Goal: Task Accomplishment & Management: Manage account settings

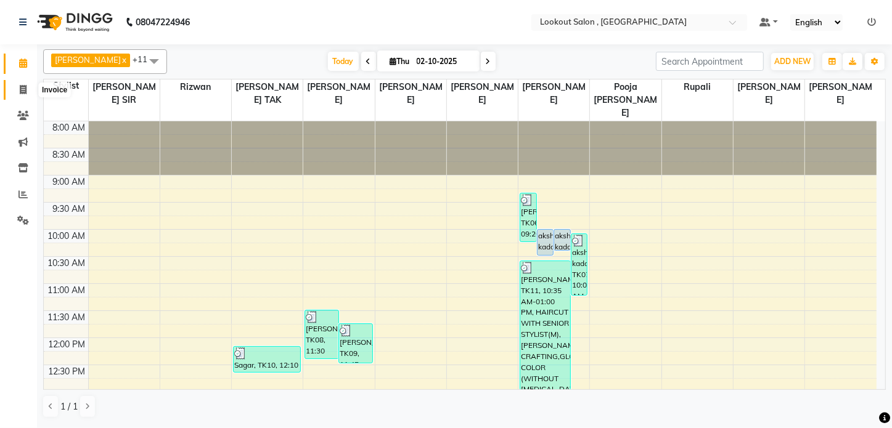
click at [15, 91] on span at bounding box center [23, 90] width 22 height 14
select select "151"
select select "service"
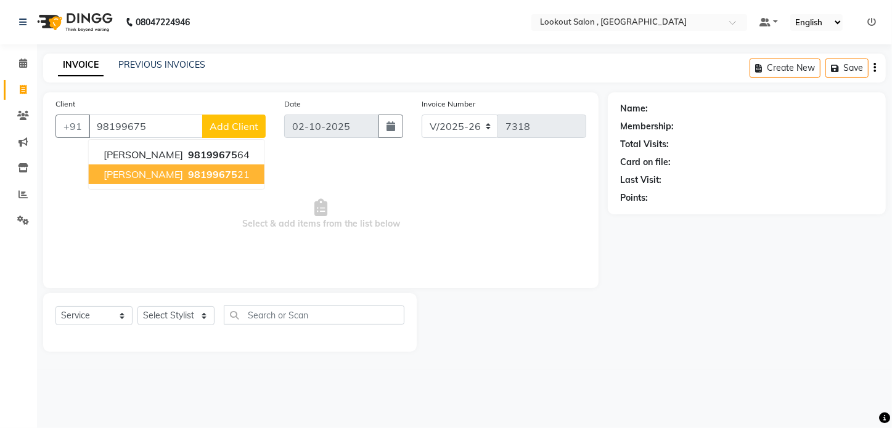
click at [133, 171] on span "[PERSON_NAME]" at bounding box center [144, 174] width 80 height 12
type input "9819967521"
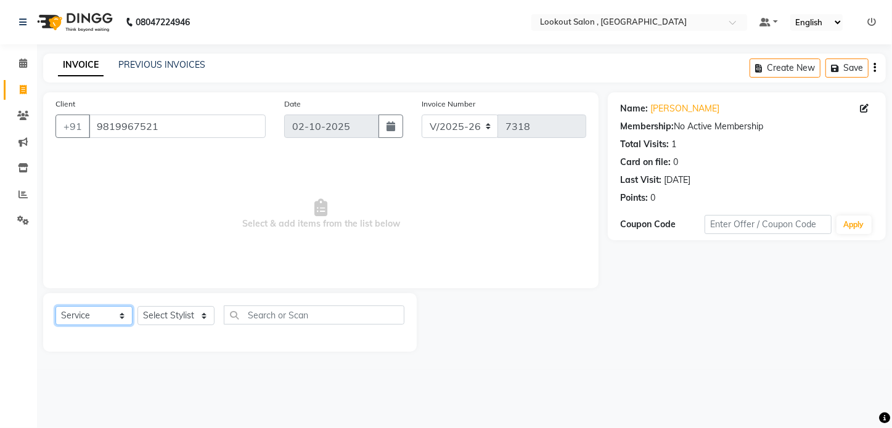
click at [110, 317] on select "Select Service Product Membership Package Voucher Prepaid Gift Card" at bounding box center [93, 315] width 77 height 19
select select "product"
click at [55, 306] on select "Select Service Product Membership Package Voucher Prepaid Gift Card" at bounding box center [93, 315] width 77 height 19
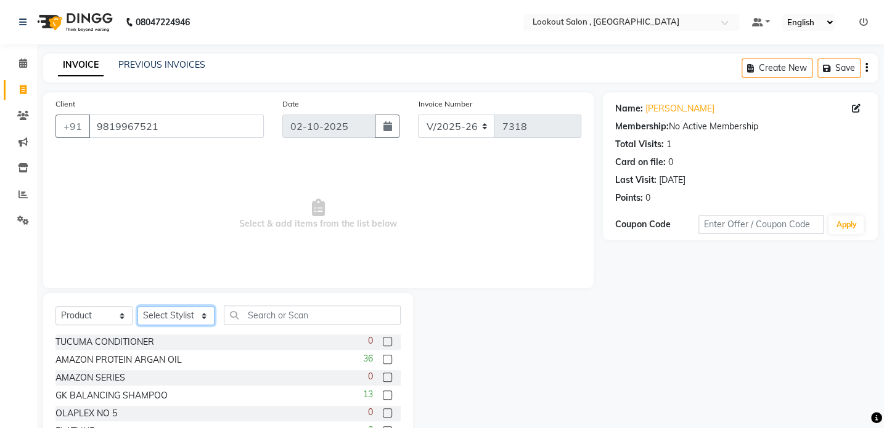
click at [176, 314] on select "Select Stylist [PERSON_NAME] [PERSON_NAME] [PERSON_NAME] [PERSON_NAME] [PERSON_…" at bounding box center [175, 315] width 77 height 19
select select "90900"
click at [137, 306] on select "Select Stylist [PERSON_NAME] [PERSON_NAME] [PERSON_NAME] [PERSON_NAME] [PERSON_…" at bounding box center [175, 315] width 77 height 19
click at [276, 316] on input "text" at bounding box center [312, 315] width 177 height 19
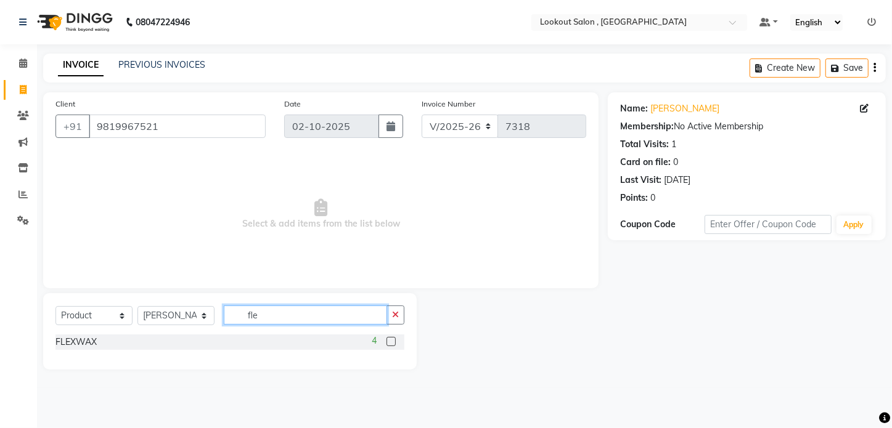
type input "fle"
click at [391, 344] on label at bounding box center [390, 341] width 9 height 9
click at [391, 344] on input "checkbox" at bounding box center [390, 342] width 8 height 8
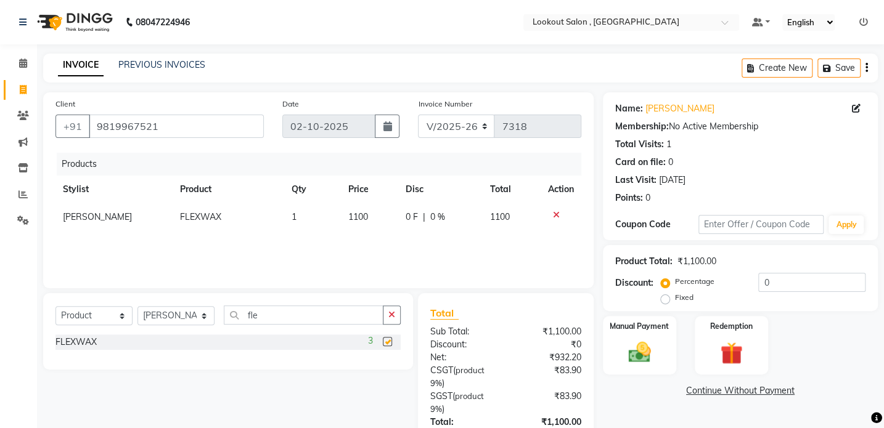
checkbox input "false"
drag, startPoint x: 73, startPoint y: 320, endPoint x: 80, endPoint y: 324, distance: 7.4
click at [73, 320] on select "Select Service Product Membership Package Voucher Prepaid Gift Card" at bounding box center [93, 315] width 77 height 19
select select "service"
click at [55, 306] on select "Select Service Product Membership Package Voucher Prepaid Gift Card" at bounding box center [93, 315] width 77 height 19
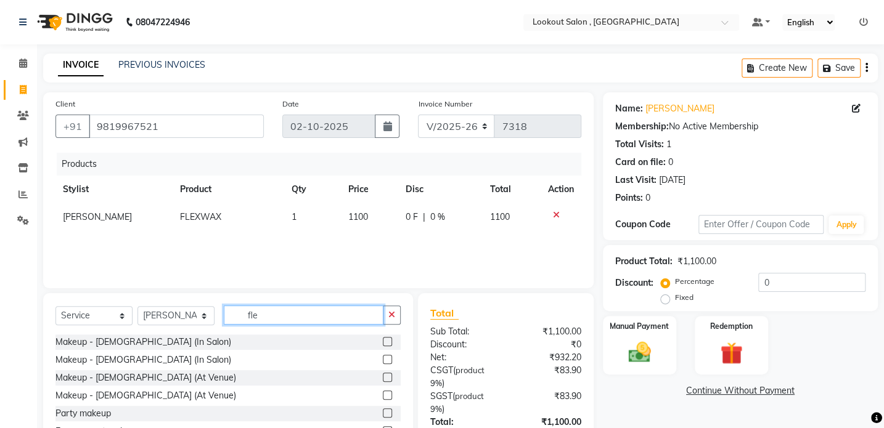
click at [255, 318] on input "fle" at bounding box center [304, 315] width 160 height 19
type input "f"
type input "cut"
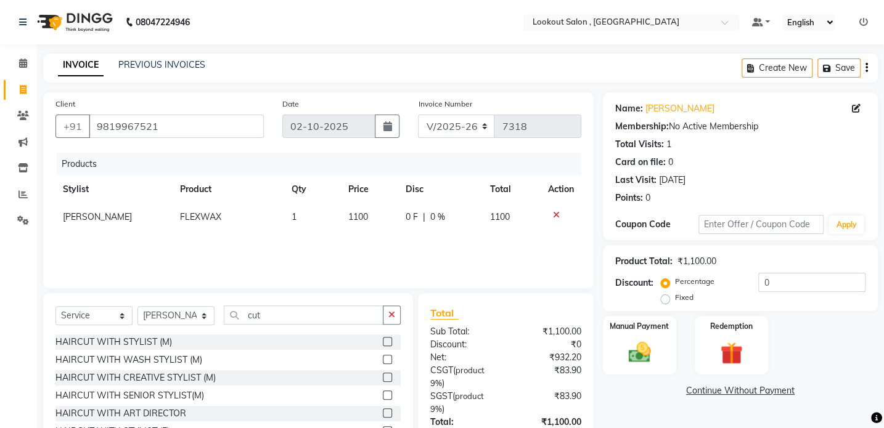
click at [383, 340] on label at bounding box center [387, 341] width 9 height 9
click at [383, 340] on input "checkbox" at bounding box center [387, 342] width 8 height 8
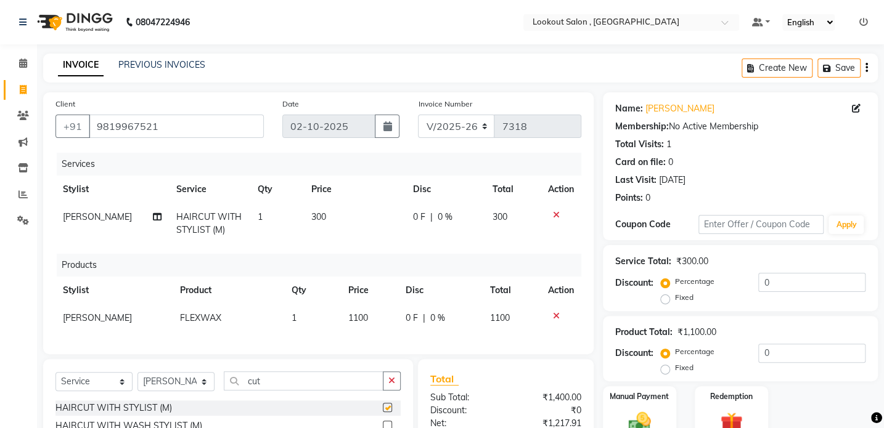
checkbox input "false"
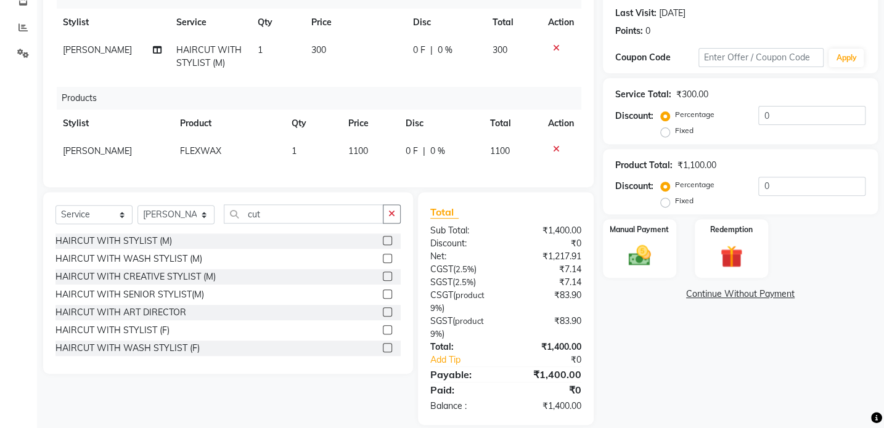
scroll to position [191, 0]
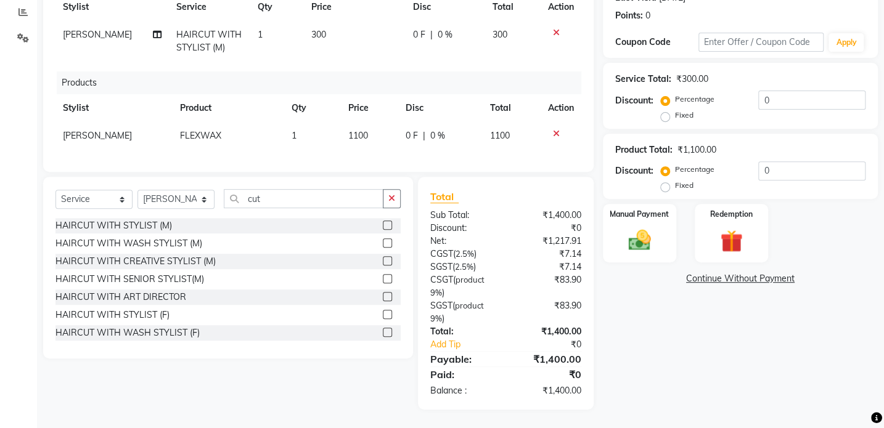
click at [661, 272] on link "Continue Without Payment" at bounding box center [740, 278] width 270 height 13
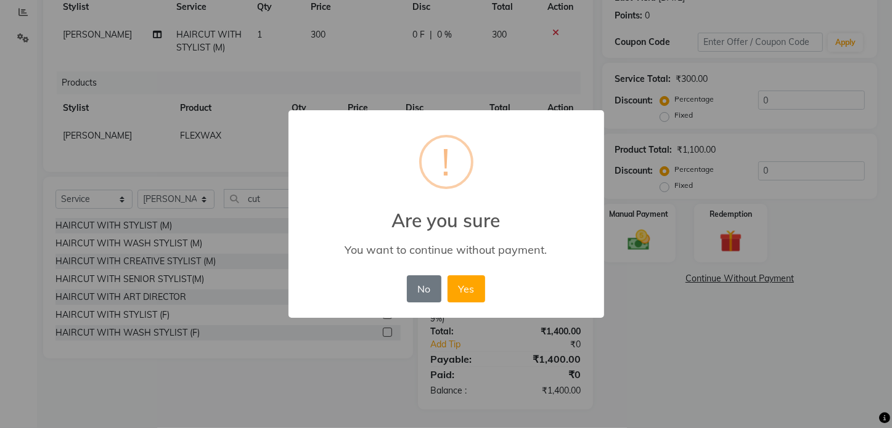
click at [653, 236] on div "× ! Are you sure You want to continue without payment. No No Yes" at bounding box center [446, 214] width 892 height 428
click at [417, 285] on button "No" at bounding box center [424, 288] width 35 height 27
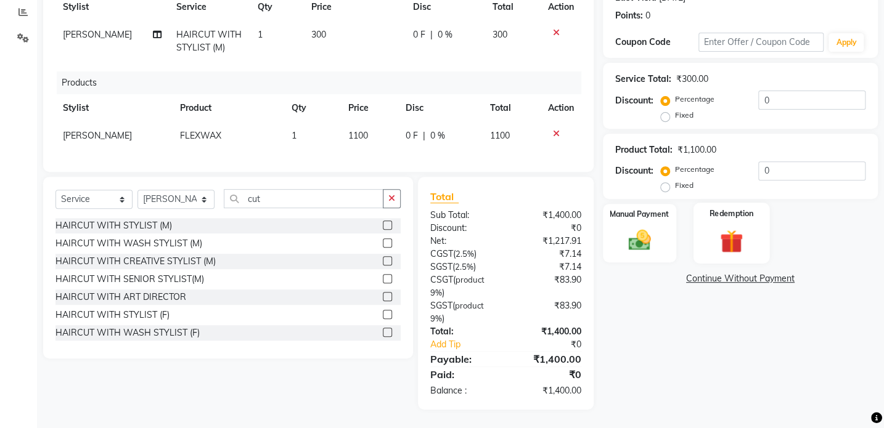
drag, startPoint x: 653, startPoint y: 237, endPoint x: 701, endPoint y: 243, distance: 47.8
click at [655, 237] on img at bounding box center [639, 240] width 36 height 26
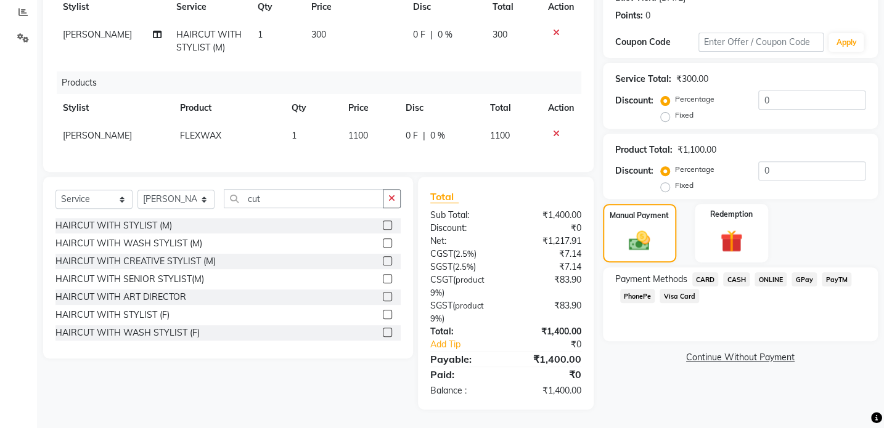
click at [744, 272] on span "CASH" at bounding box center [736, 279] width 27 height 14
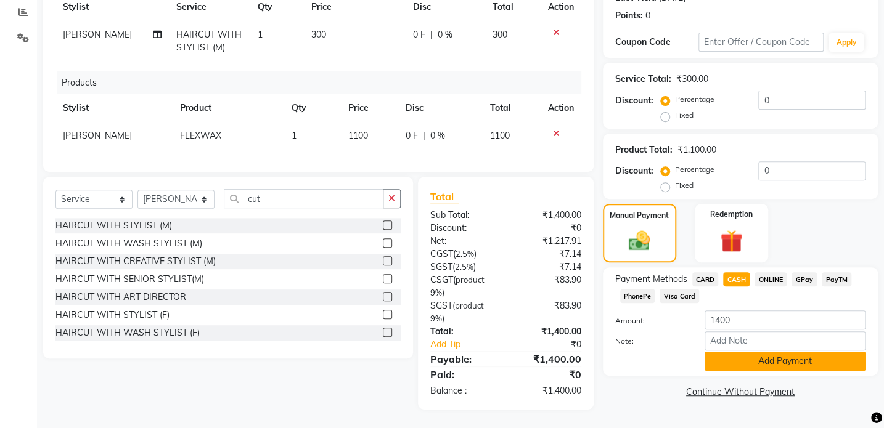
click at [728, 355] on button "Add Payment" at bounding box center [784, 361] width 161 height 19
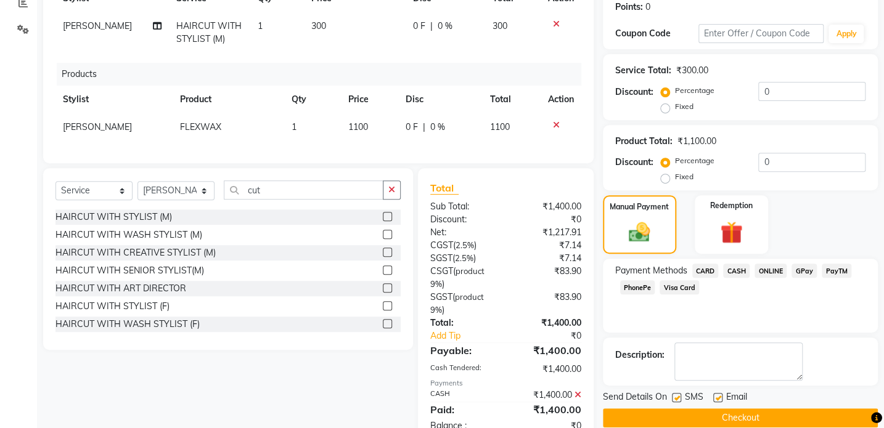
click at [733, 422] on button "Checkout" at bounding box center [740, 418] width 275 height 19
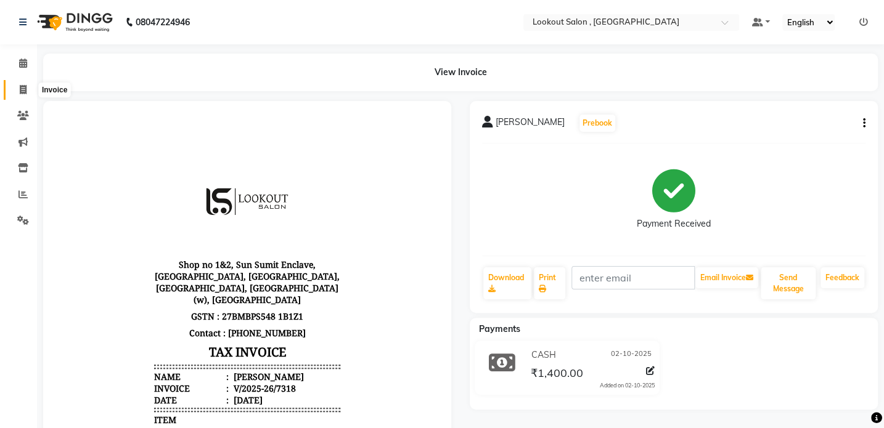
click at [15, 92] on span at bounding box center [23, 90] width 22 height 14
select select "service"
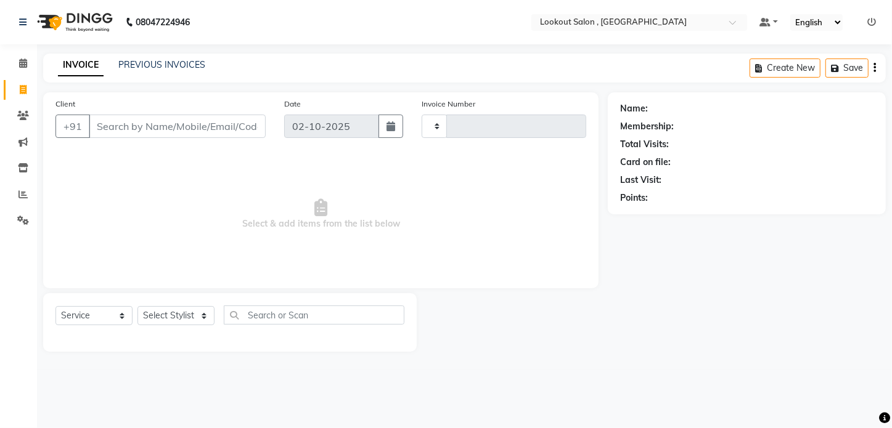
type input "7319"
select select "151"
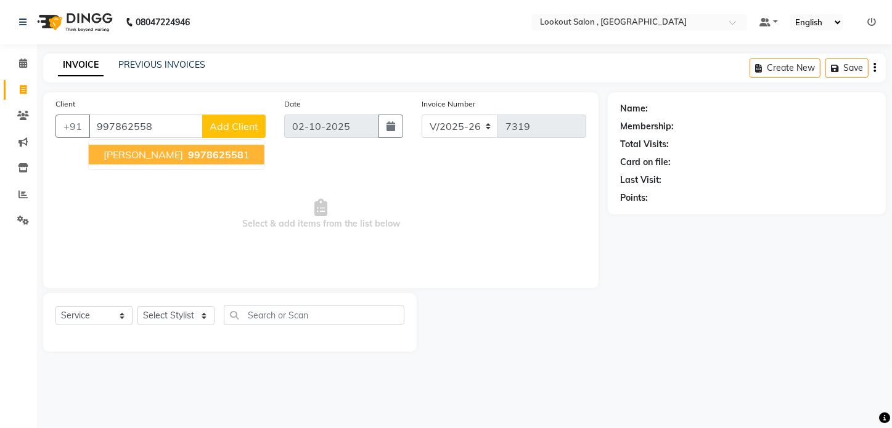
click at [183, 160] on span "[PERSON_NAME]" at bounding box center [144, 155] width 80 height 12
type input "9978625581"
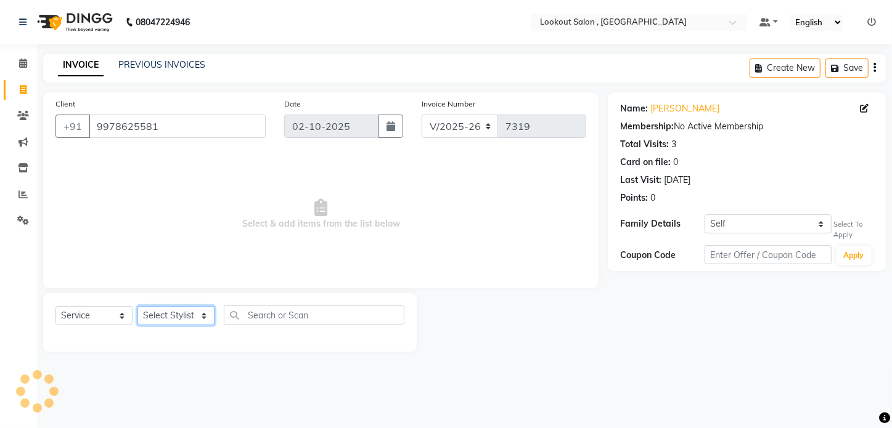
click at [166, 316] on select "Select Stylist [PERSON_NAME] [PERSON_NAME] [PERSON_NAME] [PERSON_NAME] [PERSON_…" at bounding box center [175, 315] width 77 height 19
select select "4387"
click at [137, 306] on select "Select Stylist [PERSON_NAME] [PERSON_NAME] [PERSON_NAME] [PERSON_NAME] [PERSON_…" at bounding box center [175, 315] width 77 height 19
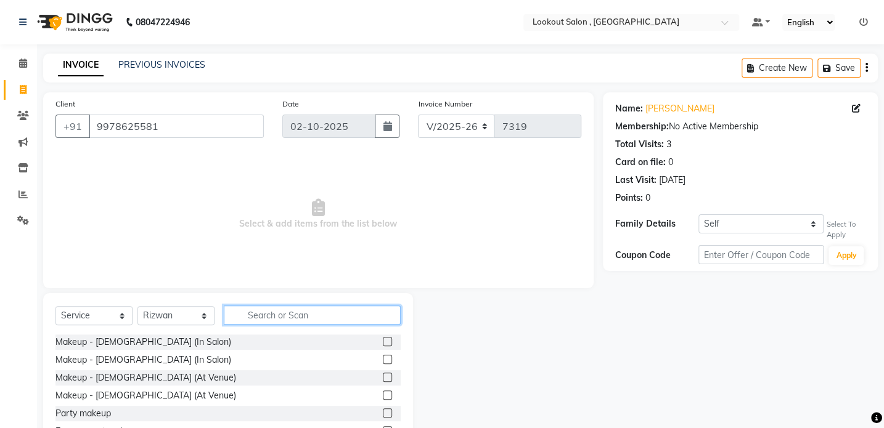
click at [267, 320] on input "text" at bounding box center [312, 315] width 177 height 19
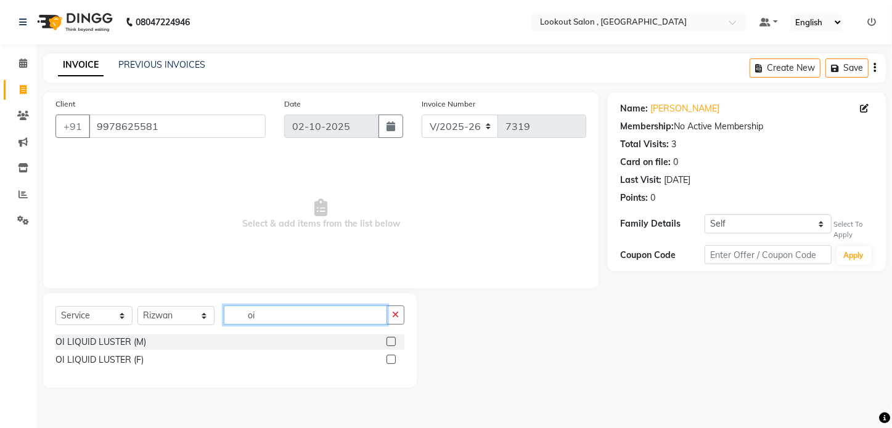
type input "oi"
click at [388, 357] on label at bounding box center [390, 359] width 9 height 9
click at [388, 357] on input "checkbox" at bounding box center [390, 360] width 8 height 8
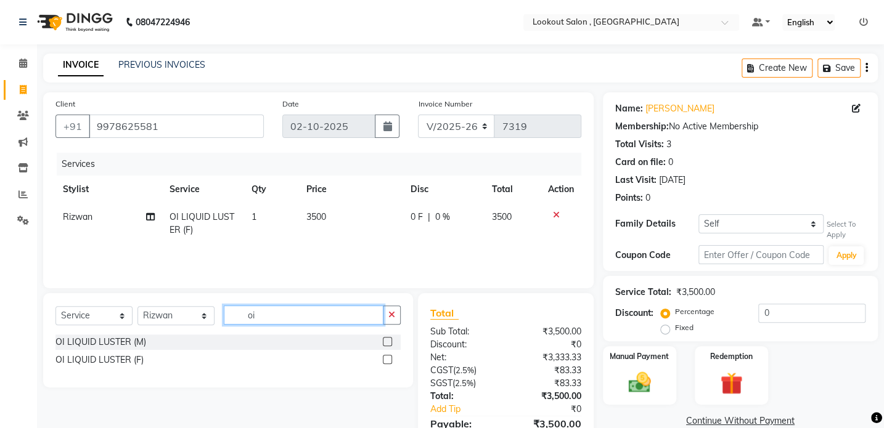
checkbox input "false"
drag, startPoint x: 303, startPoint y: 315, endPoint x: 141, endPoint y: 329, distance: 162.1
click at [141, 329] on div "Select Service Product Membership Package Voucher Prepaid Gift Card Select Styl…" at bounding box center [227, 320] width 345 height 29
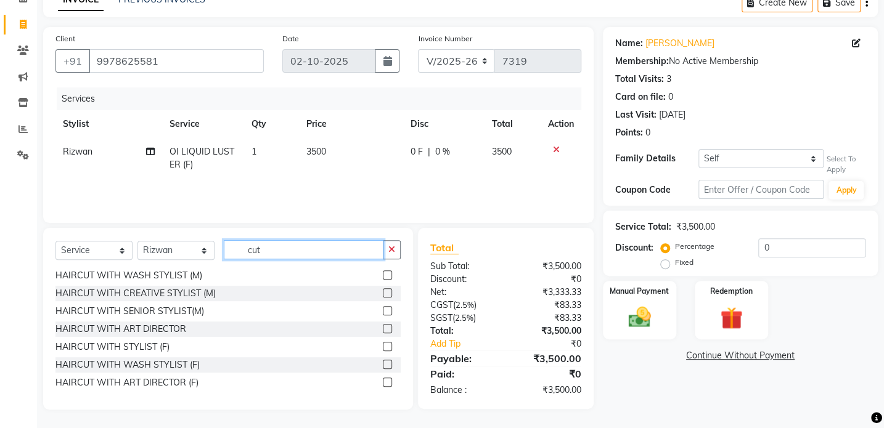
scroll to position [55, 0]
type input "cut"
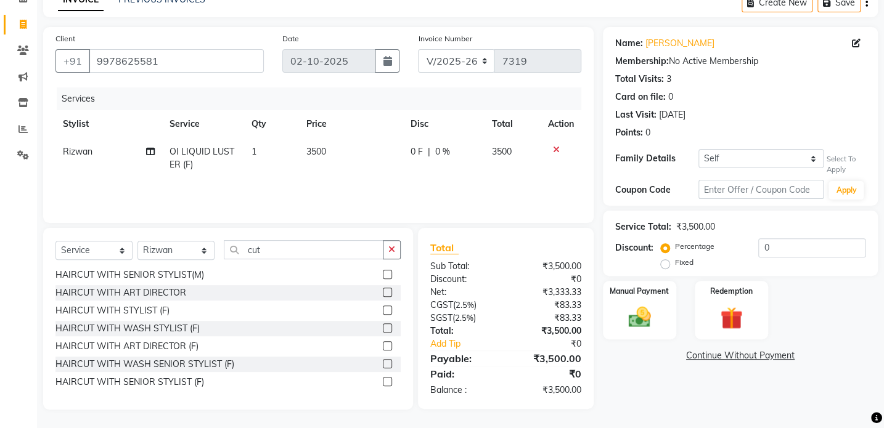
click at [383, 382] on label at bounding box center [387, 381] width 9 height 9
click at [383, 382] on input "checkbox" at bounding box center [387, 382] width 8 height 8
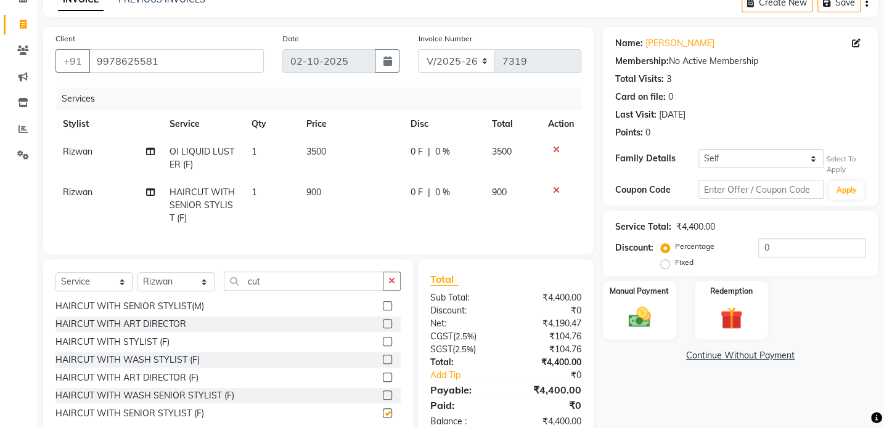
checkbox input "false"
click at [181, 301] on div "Select Service Product Membership Package Voucher Prepaid Gift Card Select Styl…" at bounding box center [227, 286] width 345 height 29
click at [184, 292] on select "Select Stylist [PERSON_NAME] [PERSON_NAME] [PERSON_NAME] [PERSON_NAME] [PERSON_…" at bounding box center [175, 281] width 77 height 19
select select "11497"
click at [137, 281] on select "Select Stylist [PERSON_NAME] [PERSON_NAME] [PERSON_NAME] [PERSON_NAME] [PERSON_…" at bounding box center [175, 281] width 77 height 19
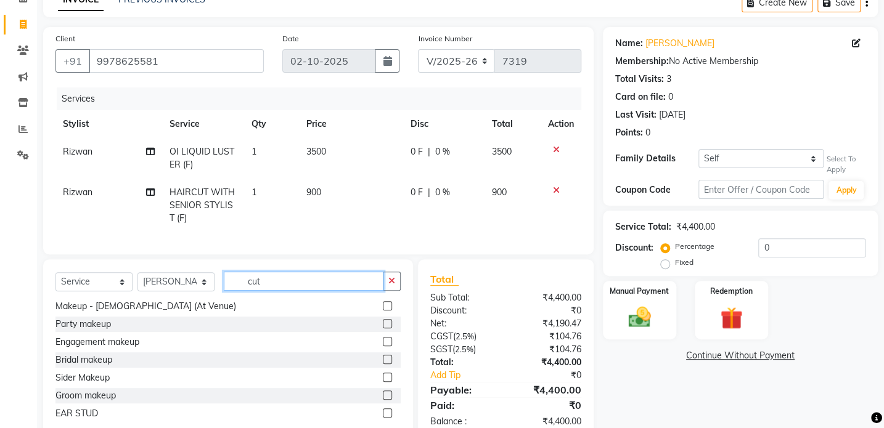
drag, startPoint x: 299, startPoint y: 291, endPoint x: 172, endPoint y: 298, distance: 127.1
click at [172, 298] on div "Select Service Product Membership Package Voucher Prepaid Gift Card Select Styl…" at bounding box center [227, 286] width 345 height 29
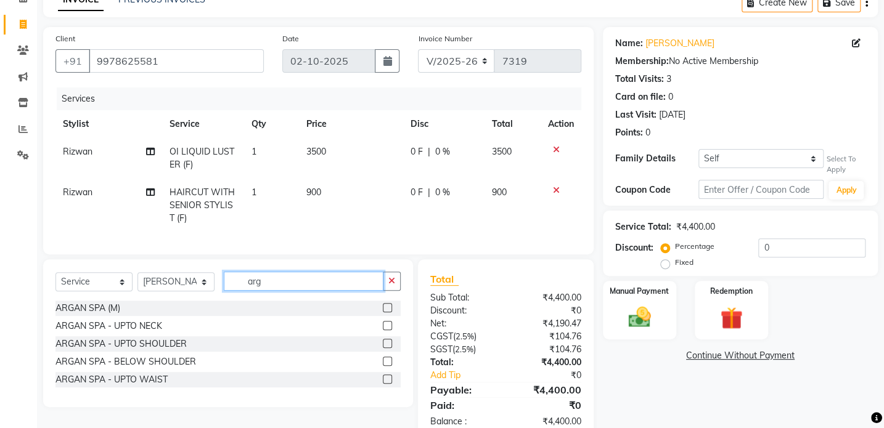
type input "arg"
click at [388, 312] on label at bounding box center [387, 307] width 9 height 9
click at [388, 312] on input "checkbox" at bounding box center [387, 308] width 8 height 8
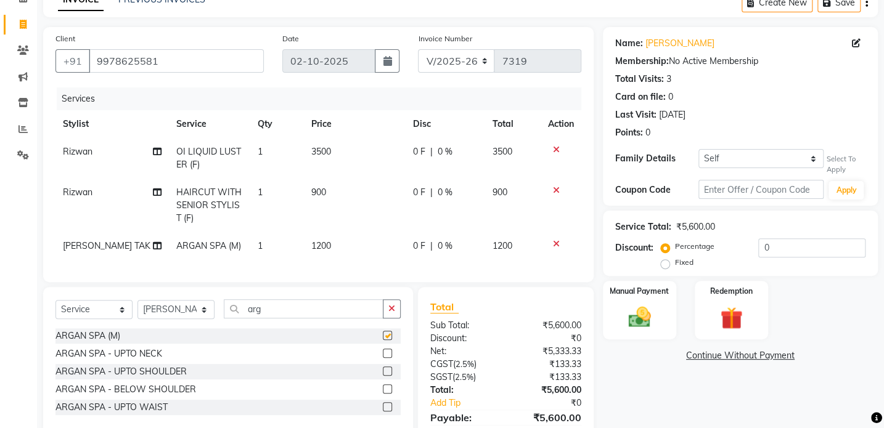
checkbox input "false"
click at [312, 250] on span "1200" at bounding box center [321, 245] width 20 height 11
select select "11497"
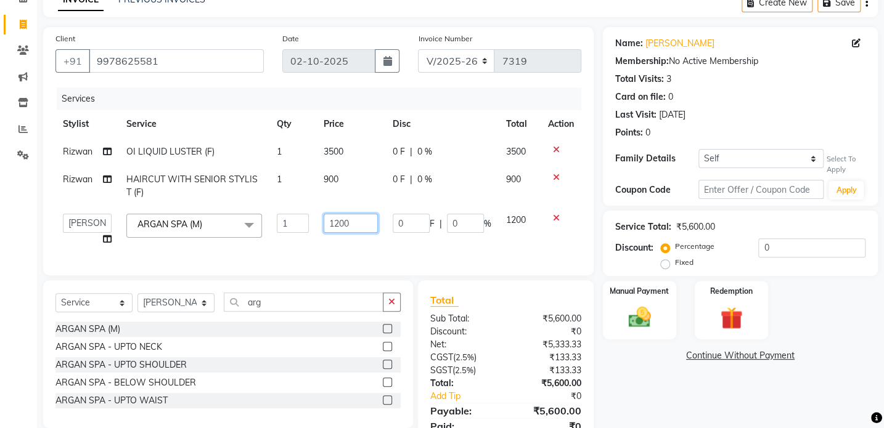
click at [335, 232] on input "1200" at bounding box center [351, 223] width 54 height 19
type input "1500"
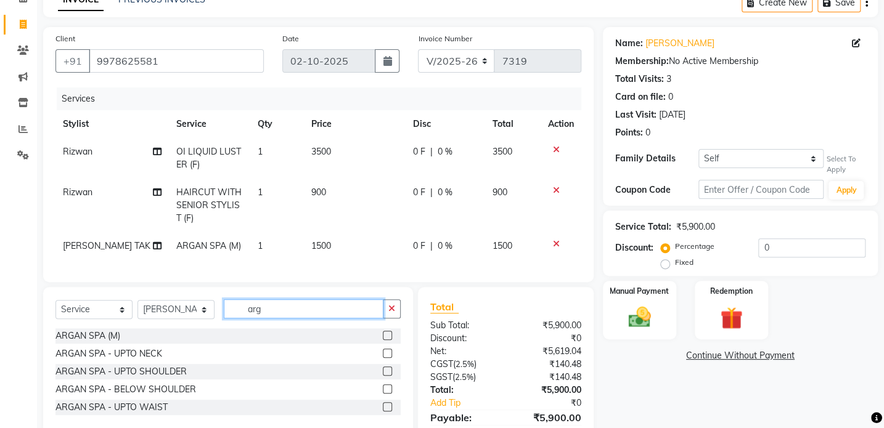
click at [295, 308] on input "arg" at bounding box center [304, 309] width 160 height 19
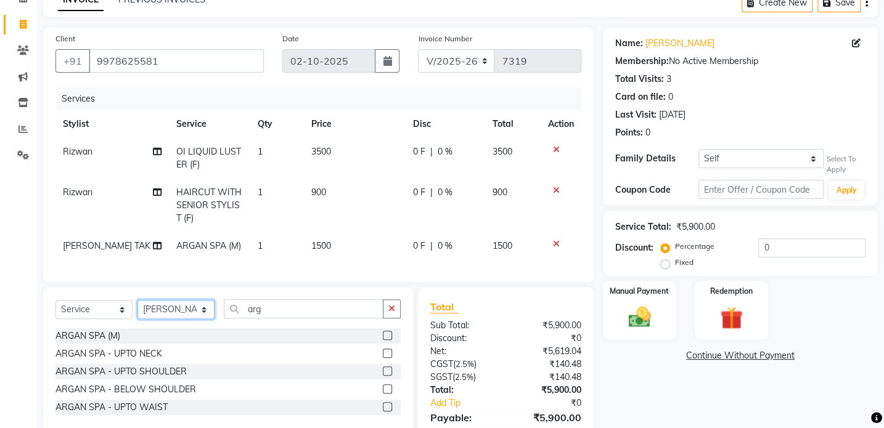
click at [169, 328] on div "Select Service Product Membership Package Voucher Prepaid Gift Card Select Styl…" at bounding box center [227, 314] width 345 height 29
select select "90901"
click at [137, 309] on select "Select Stylist [PERSON_NAME] [PERSON_NAME] [PERSON_NAME] [PERSON_NAME] [PERSON_…" at bounding box center [175, 309] width 77 height 19
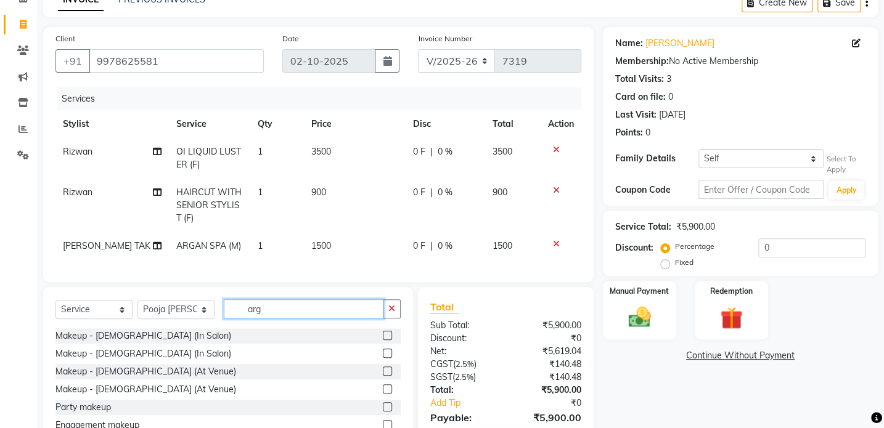
drag, startPoint x: 267, startPoint y: 317, endPoint x: 187, endPoint y: 319, distance: 80.8
click at [187, 319] on div "Select Service Product Membership Package Voucher Prepaid Gift Card Select Styl…" at bounding box center [227, 314] width 345 height 29
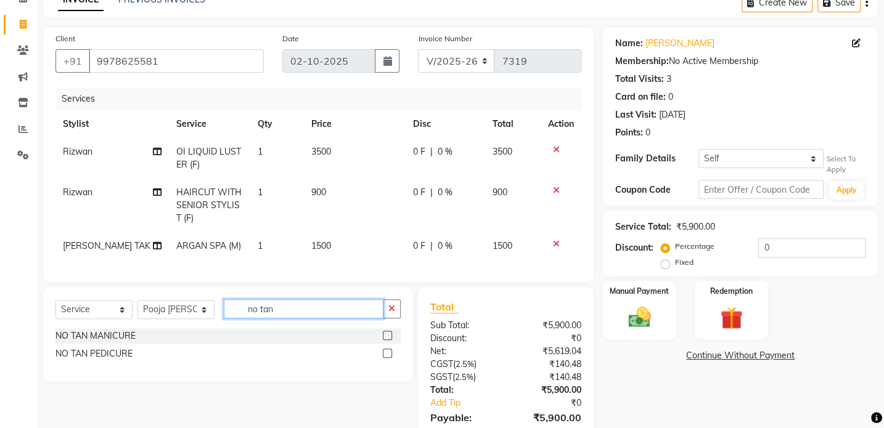
type input "no tan"
click at [384, 362] on div "NO TAN PEDICURE" at bounding box center [227, 353] width 345 height 15
click at [385, 358] on label at bounding box center [387, 353] width 9 height 9
click at [385, 358] on input "checkbox" at bounding box center [387, 354] width 8 height 8
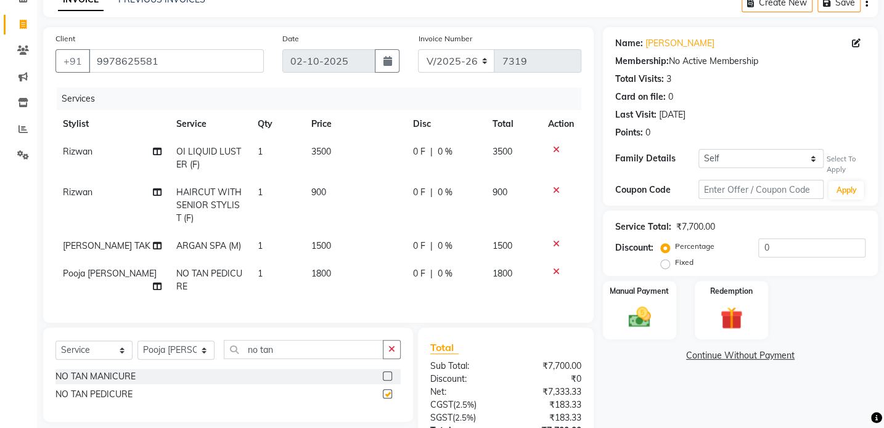
checkbox input "false"
drag, startPoint x: 284, startPoint y: 355, endPoint x: 189, endPoint y: 364, distance: 95.9
click at [189, 364] on div "Select Service Product Membership Package Voucher Prepaid Gift Card Select Styl…" at bounding box center [227, 354] width 345 height 29
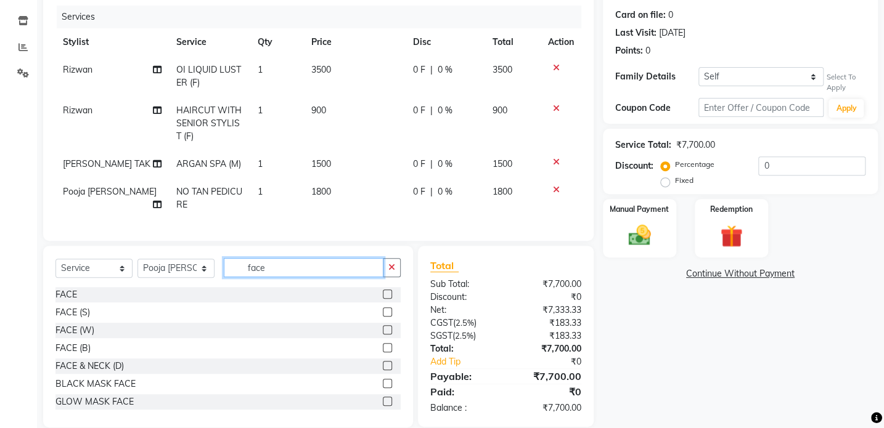
scroll to position [173, 0]
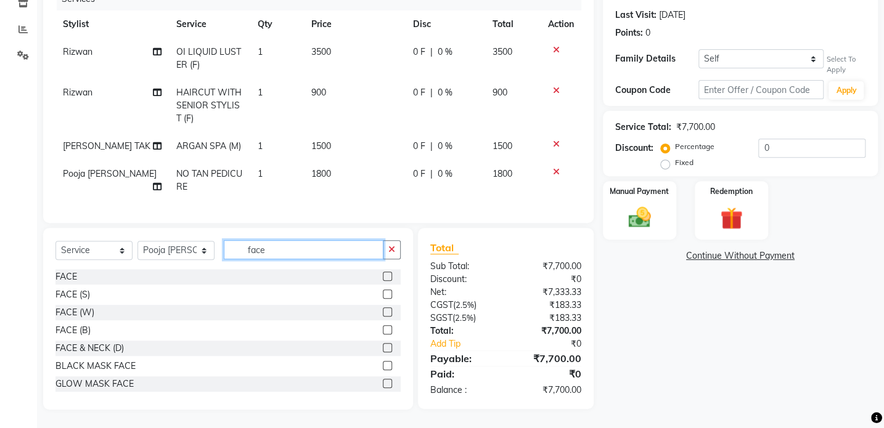
type input "face"
click at [383, 349] on label at bounding box center [387, 347] width 9 height 9
click at [383, 349] on input "checkbox" at bounding box center [387, 349] width 8 height 8
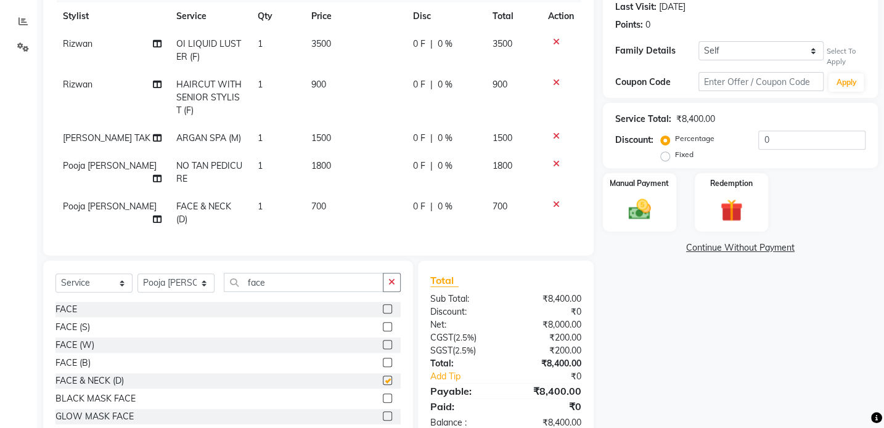
checkbox input "false"
click at [758, 142] on input "0" at bounding box center [811, 140] width 107 height 19
type input "40"
click at [658, 203] on div "Manual Payment" at bounding box center [639, 202] width 76 height 61
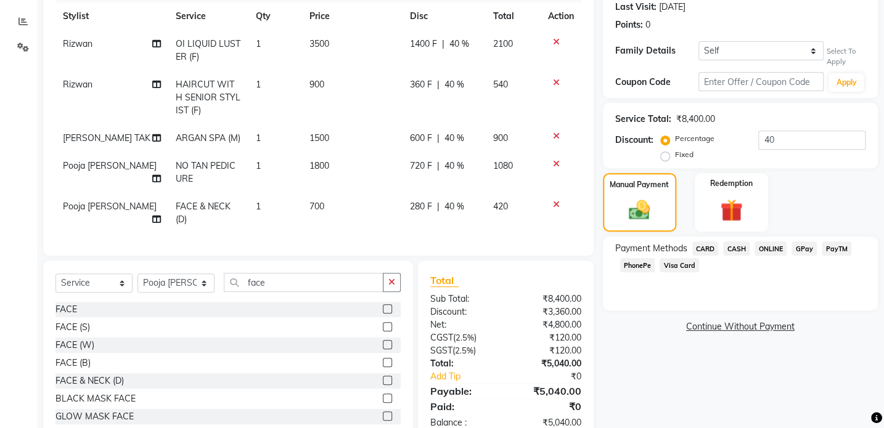
click at [794, 253] on span "GPay" at bounding box center [803, 249] width 25 height 14
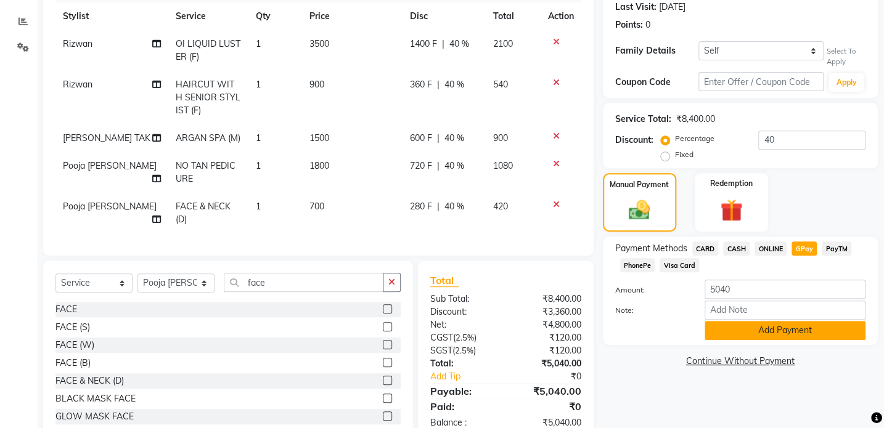
drag, startPoint x: 779, startPoint y: 343, endPoint x: 777, endPoint y: 328, distance: 14.9
click at [777, 341] on div "Payment Methods CARD CASH ONLINE GPay PayTM PhonePe Visa Card Amount: 5040 Note…" at bounding box center [740, 291] width 275 height 108
click at [777, 326] on button "Add Payment" at bounding box center [784, 330] width 161 height 19
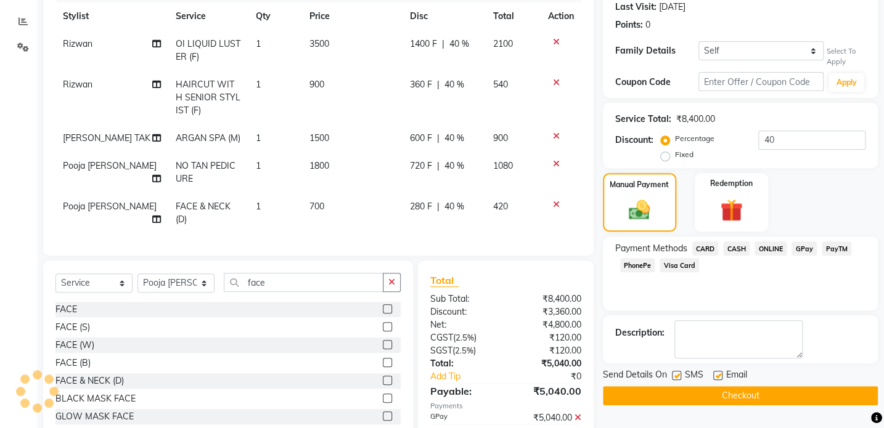
click at [735, 401] on button "Checkout" at bounding box center [740, 395] width 275 height 19
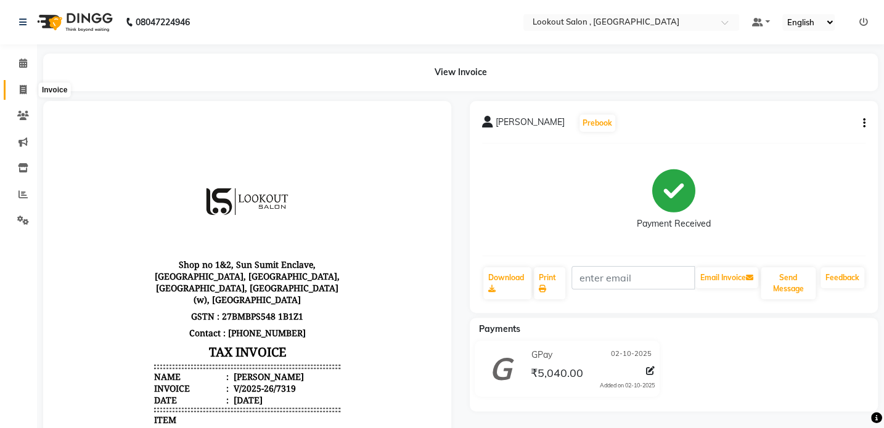
click at [16, 88] on span at bounding box center [23, 90] width 22 height 14
select select "service"
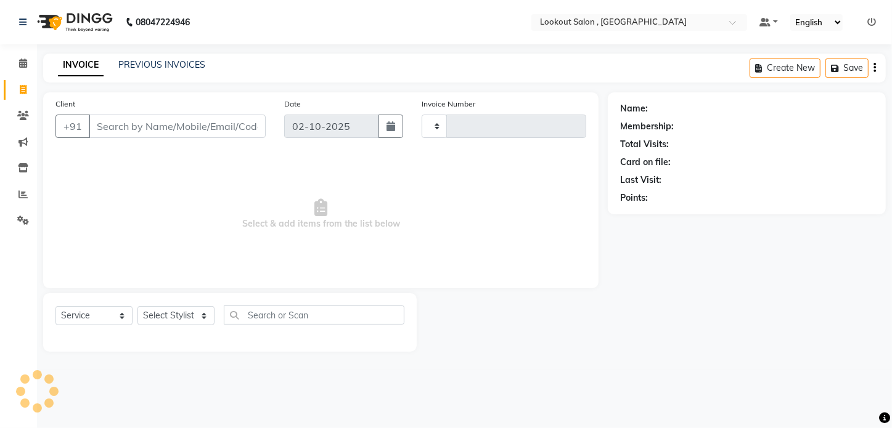
type input "7320"
select select "151"
click at [179, 318] on select "Select Stylist [PERSON_NAME] [PERSON_NAME] [PERSON_NAME] [PERSON_NAME] [PERSON_…" at bounding box center [175, 315] width 77 height 19
select select "90901"
click at [137, 306] on select "Select Stylist [PERSON_NAME] [PERSON_NAME] [PERSON_NAME] [PERSON_NAME] [PERSON_…" at bounding box center [175, 315] width 77 height 19
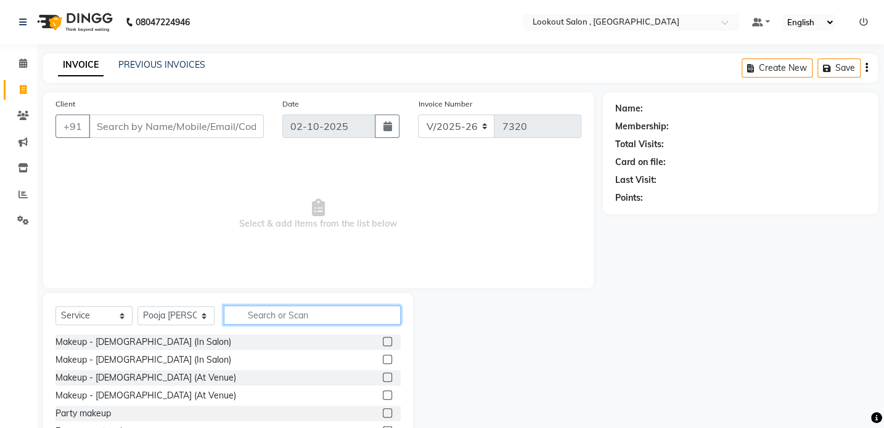
click at [272, 309] on input "text" at bounding box center [312, 315] width 177 height 19
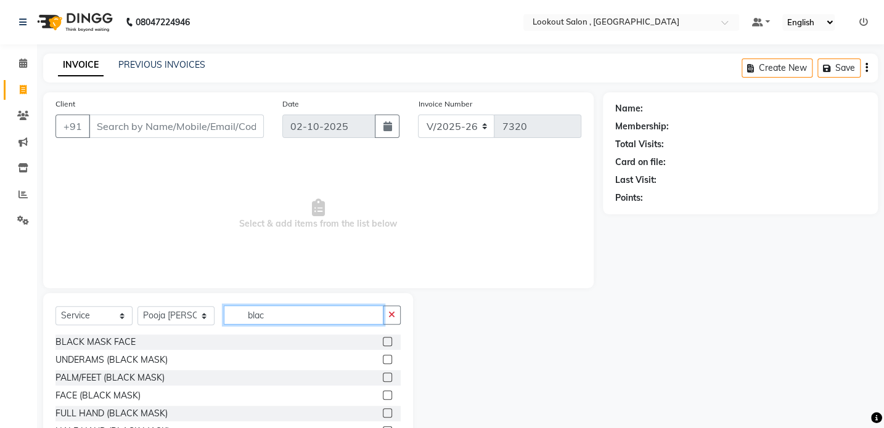
type input "blac"
click at [383, 341] on label at bounding box center [387, 341] width 9 height 9
click at [383, 341] on input "checkbox" at bounding box center [387, 342] width 8 height 8
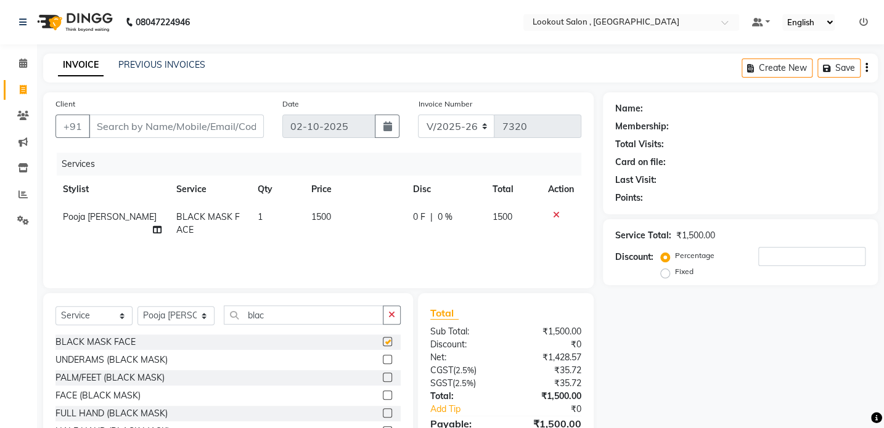
checkbox input "false"
click at [185, 319] on select "Select Stylist [PERSON_NAME] [PERSON_NAME] [PERSON_NAME] [PERSON_NAME] [PERSON_…" at bounding box center [175, 315] width 77 height 19
select select "11497"
click at [137, 306] on select "Select Stylist [PERSON_NAME] [PERSON_NAME] [PERSON_NAME] [PERSON_NAME] [PERSON_…" at bounding box center [175, 315] width 77 height 19
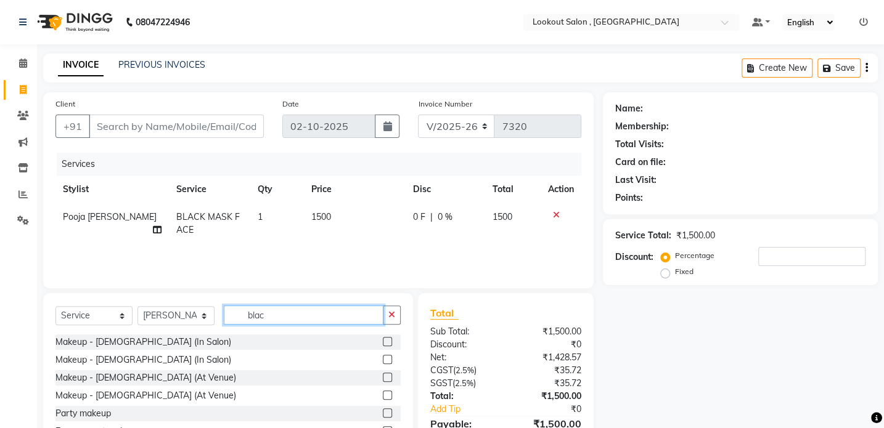
drag, startPoint x: 273, startPoint y: 321, endPoint x: 247, endPoint y: 330, distance: 27.3
click at [247, 330] on div "Select Service Product Membership Package Voucher Prepaid Gift Card Select Styl…" at bounding box center [227, 320] width 345 height 29
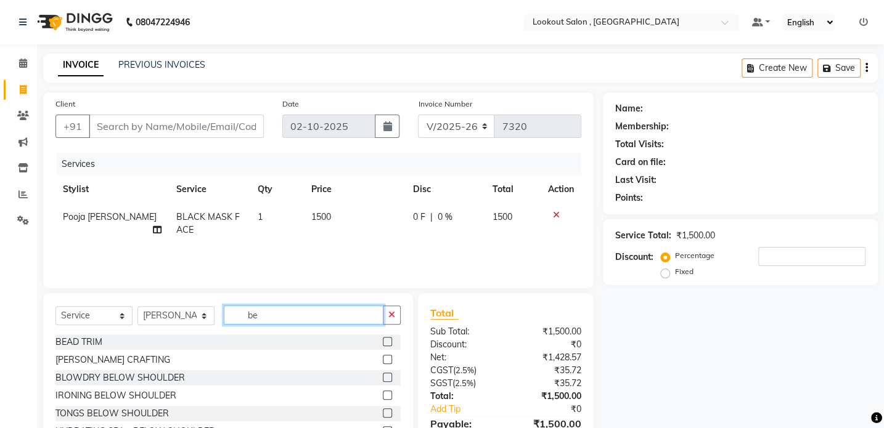
type input "be"
click at [383, 358] on label at bounding box center [387, 359] width 9 height 9
click at [383, 358] on input "checkbox" at bounding box center [387, 360] width 8 height 8
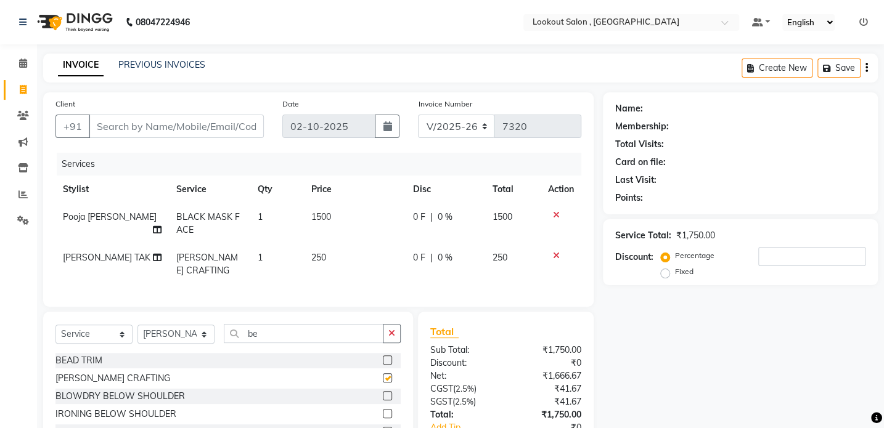
checkbox input "false"
click at [203, 128] on input "Client" at bounding box center [176, 126] width 175 height 23
type input "9"
type input "0"
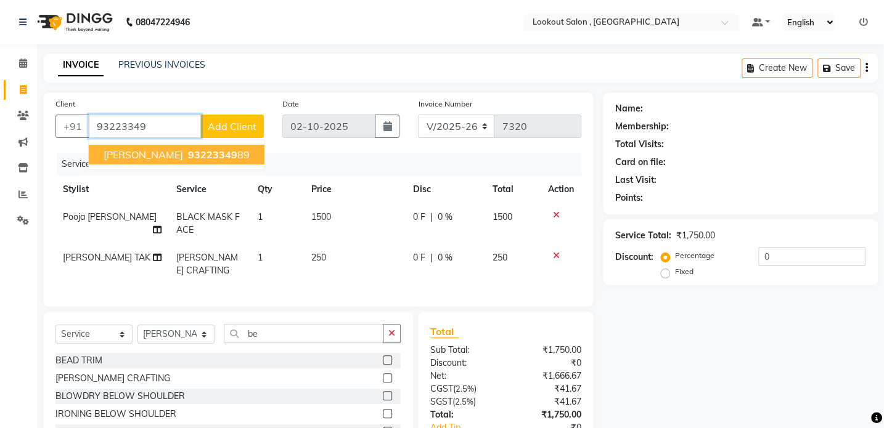
click at [190, 149] on span "93223349" at bounding box center [212, 155] width 49 height 12
type input "9322334989"
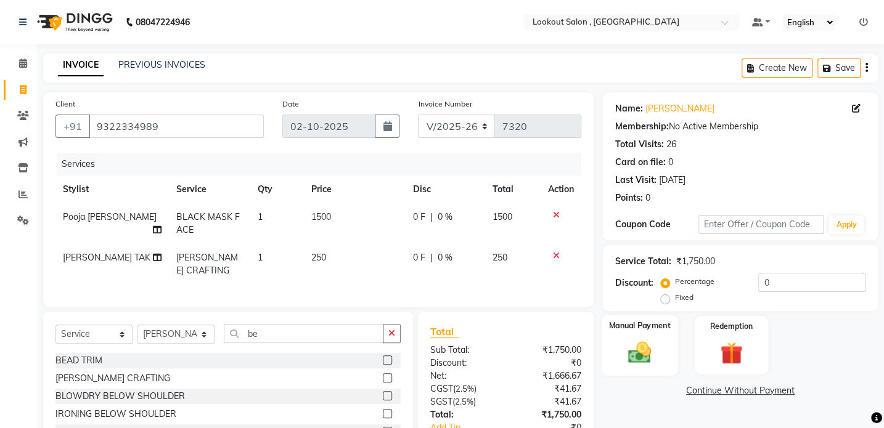
click at [629, 349] on img at bounding box center [639, 352] width 38 height 27
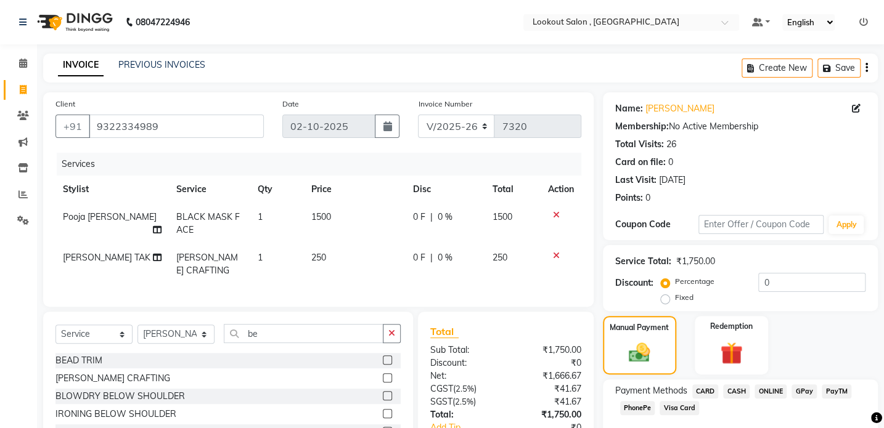
scroll to position [55, 0]
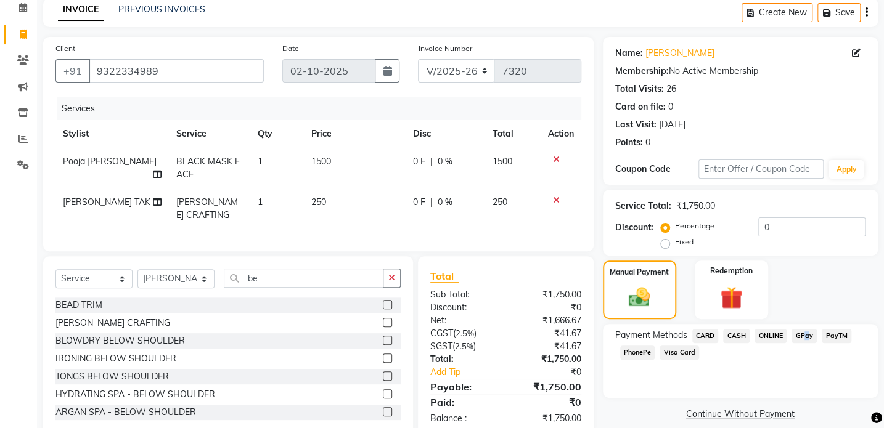
click at [801, 341] on span "GPay" at bounding box center [803, 336] width 25 height 14
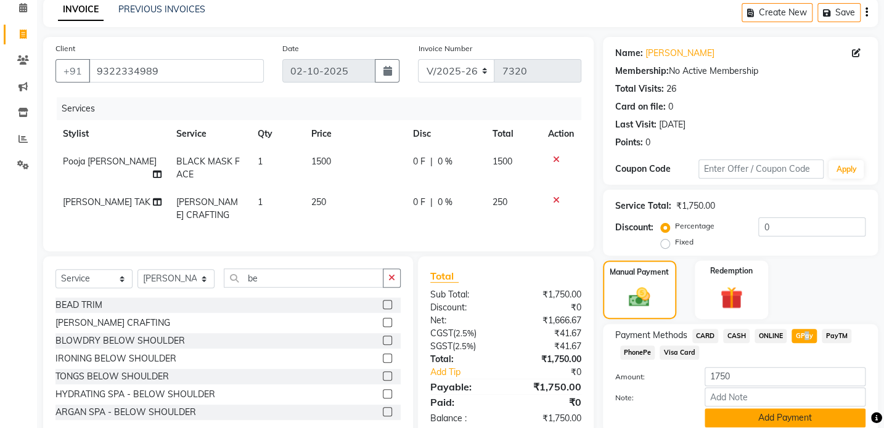
click at [751, 418] on button "Add Payment" at bounding box center [784, 418] width 161 height 19
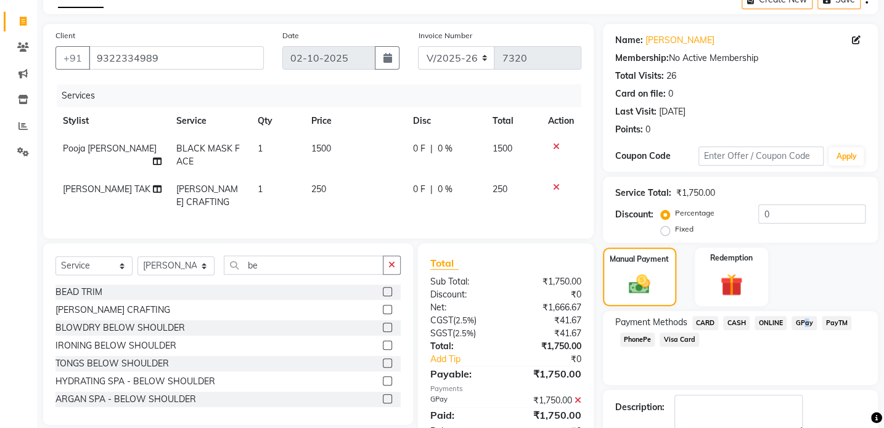
scroll to position [137, 0]
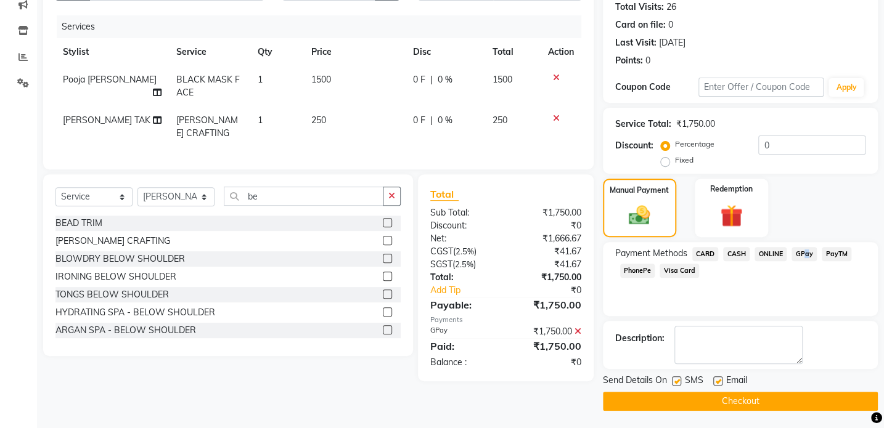
click at [758, 395] on button "Checkout" at bounding box center [740, 401] width 275 height 19
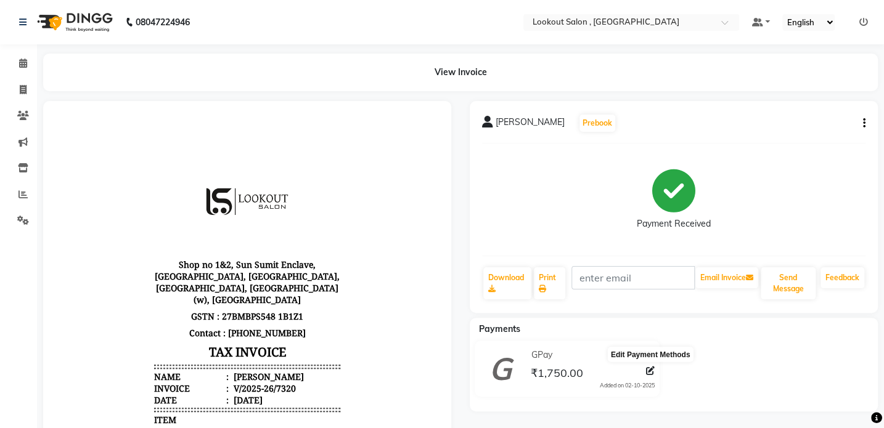
click at [647, 372] on icon at bounding box center [650, 371] width 9 height 9
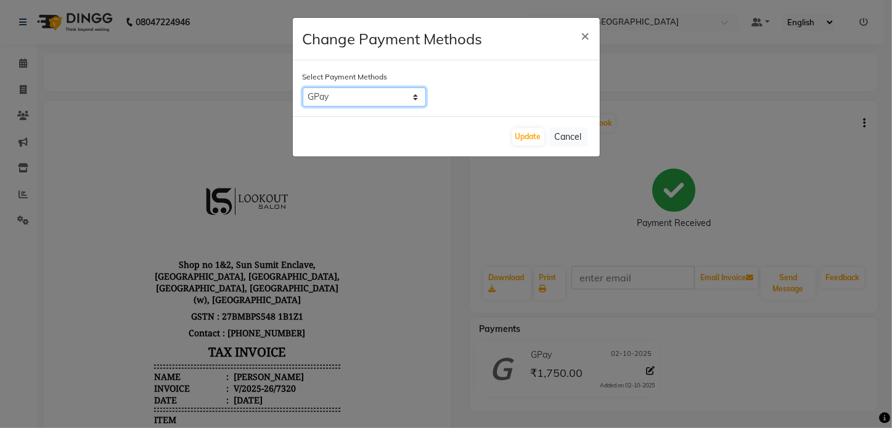
click at [379, 102] on select "CARD CASH ONLINE GPay PayTM PhonePe Visa Card" at bounding box center [364, 97] width 123 height 19
select select "1"
click at [303, 88] on select "CARD CASH ONLINE GPay PayTM PhonePe Visa Card" at bounding box center [364, 97] width 123 height 19
click at [535, 134] on button "Update" at bounding box center [528, 136] width 32 height 17
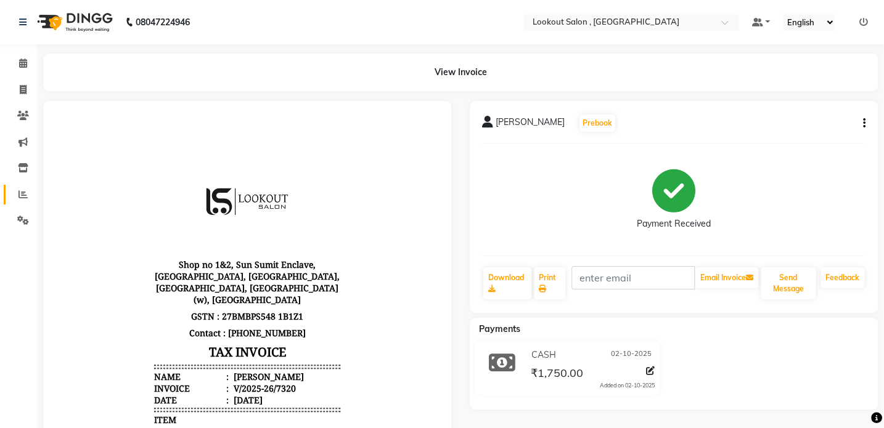
click at [21, 203] on link "Reports" at bounding box center [19, 195] width 30 height 20
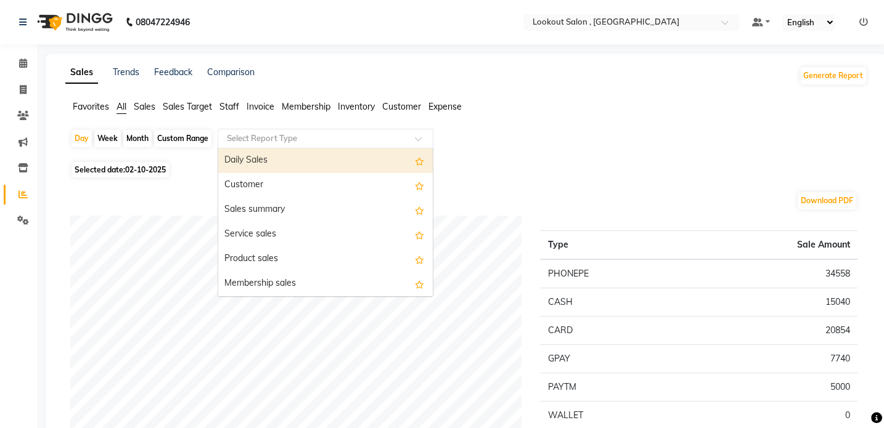
click at [291, 145] on div "Select Report Type" at bounding box center [326, 139] width 216 height 20
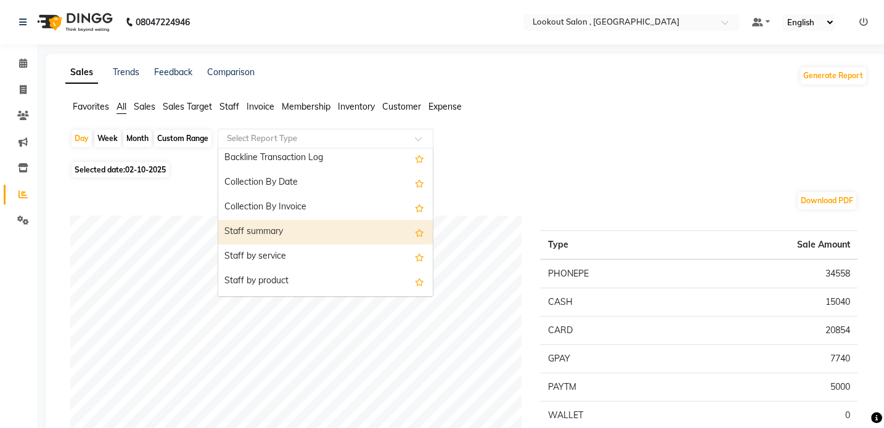
scroll to position [392, 0]
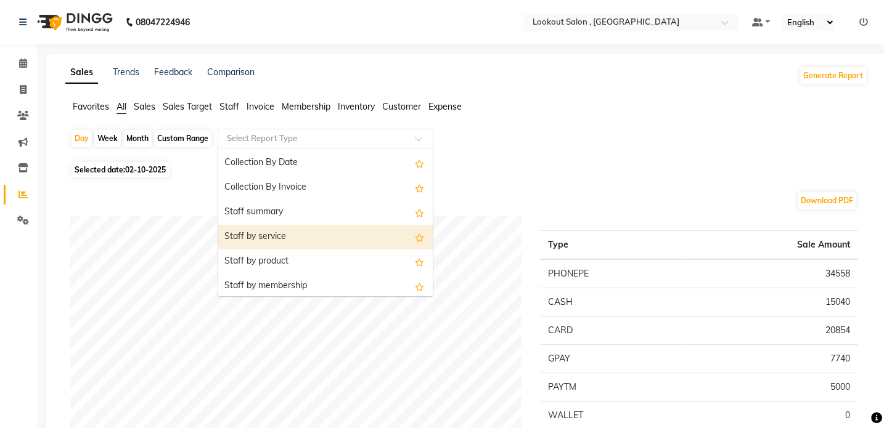
click at [301, 237] on div "Staff by service" at bounding box center [325, 237] width 214 height 25
select select "full_report"
select select "csv"
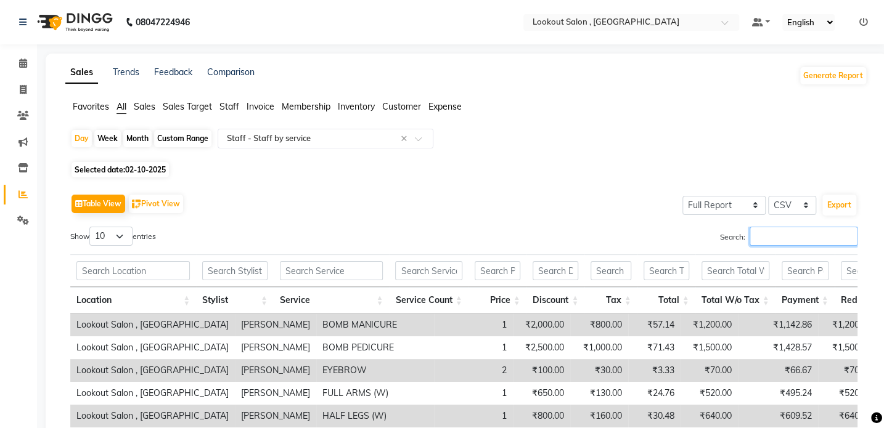
click at [798, 234] on input "Search:" at bounding box center [803, 236] width 108 height 19
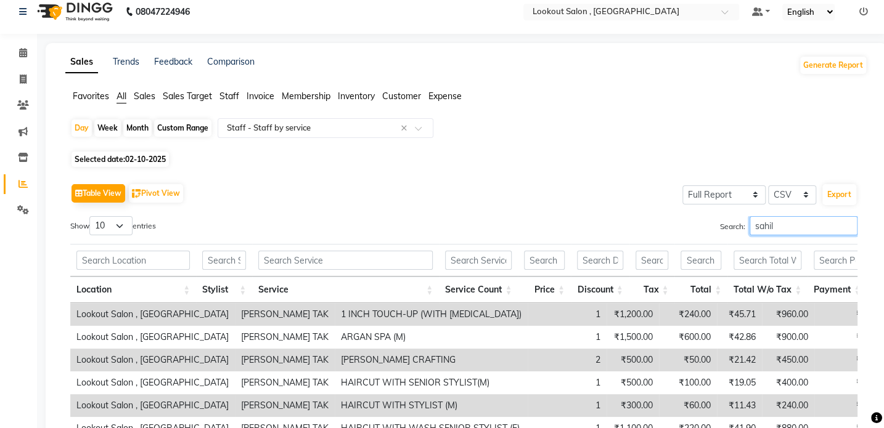
scroll to position [0, 0]
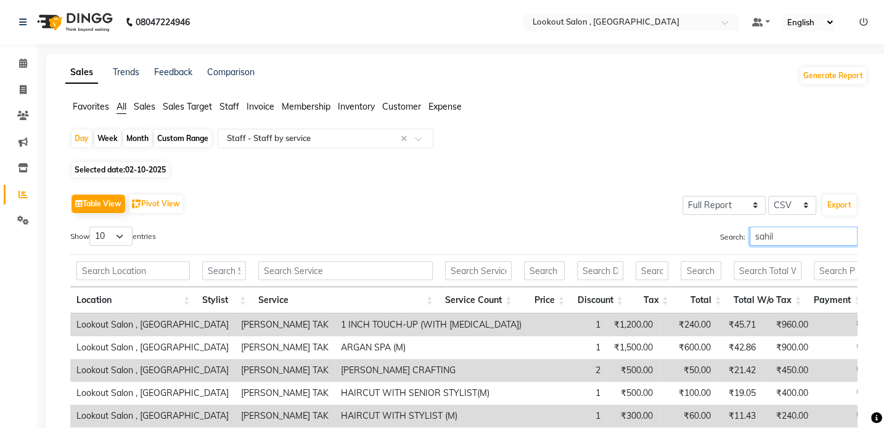
drag, startPoint x: 804, startPoint y: 242, endPoint x: 693, endPoint y: 258, distance: 112.7
click at [693, 258] on div "Show 10 25 50 100 entries Search: [PERSON_NAME] Location Stylist Service Servic…" at bounding box center [463, 388] width 787 height 322
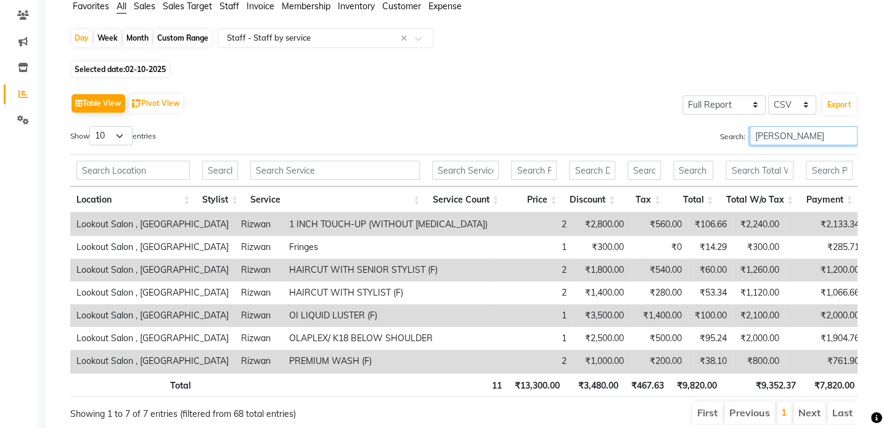
scroll to position [98, 0]
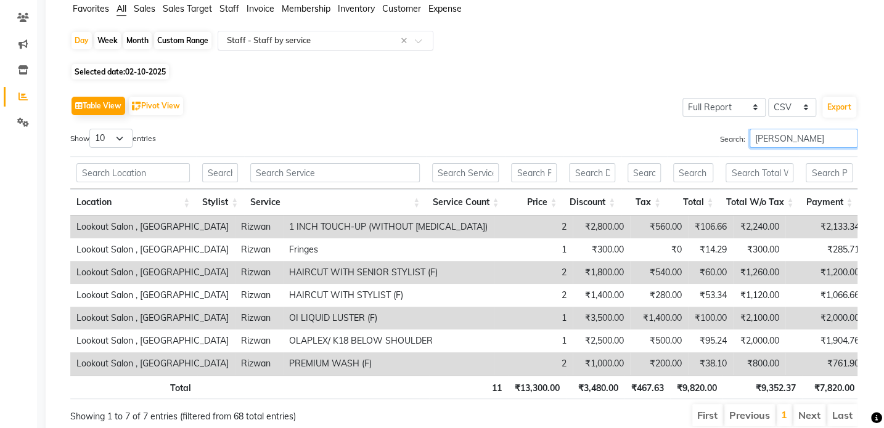
type input "[PERSON_NAME]"
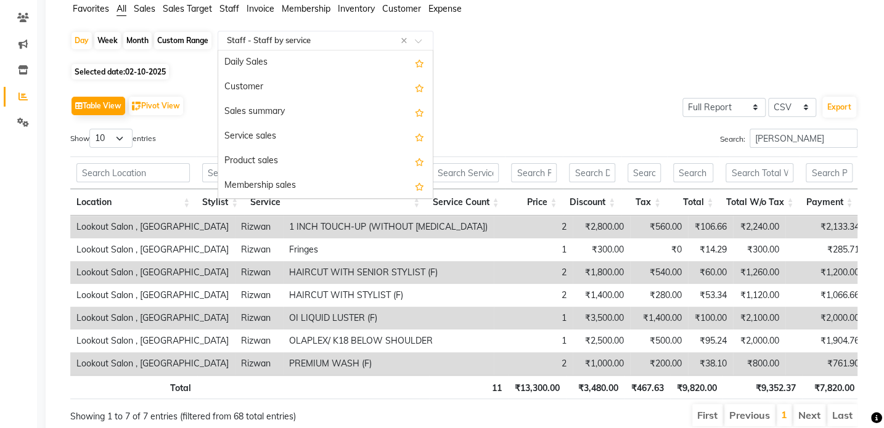
click at [272, 43] on input "text" at bounding box center [312, 41] width 177 height 12
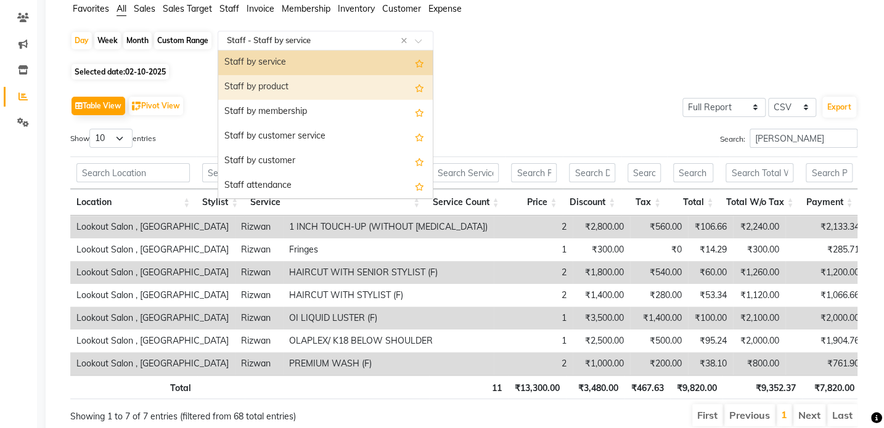
click at [266, 86] on div "Staff by product" at bounding box center [325, 87] width 214 height 25
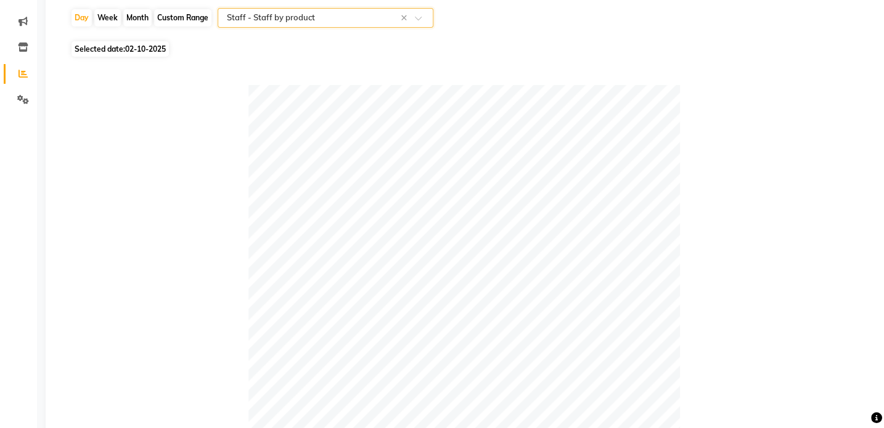
scroll to position [392, 0]
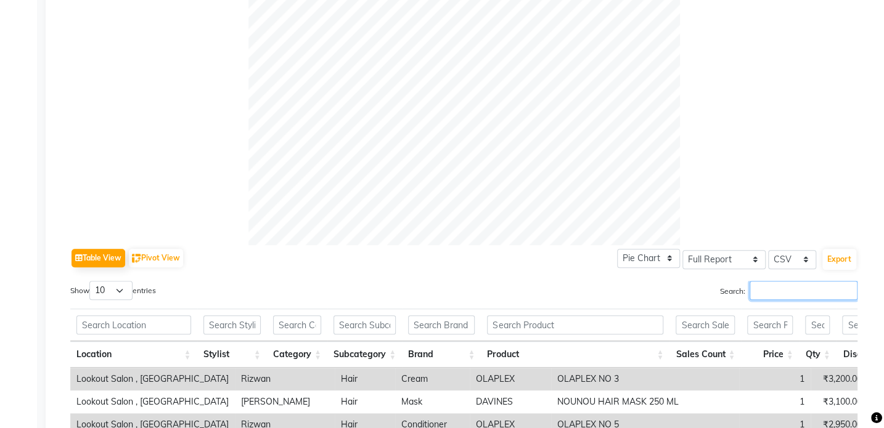
click at [788, 291] on input "Search:" at bounding box center [803, 290] width 108 height 19
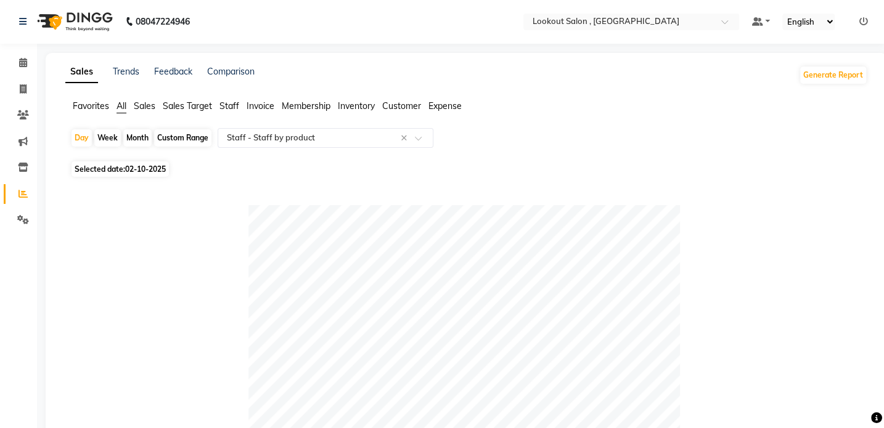
scroll to position [0, 0]
type input "rizwa"
click at [80, 141] on div "Day" at bounding box center [81, 138] width 20 height 17
select select "10"
select select "2025"
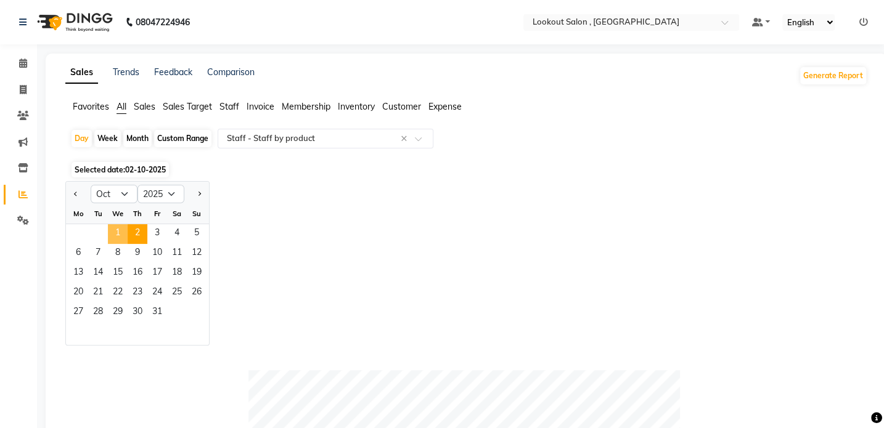
click at [123, 235] on span "1" at bounding box center [118, 234] width 20 height 20
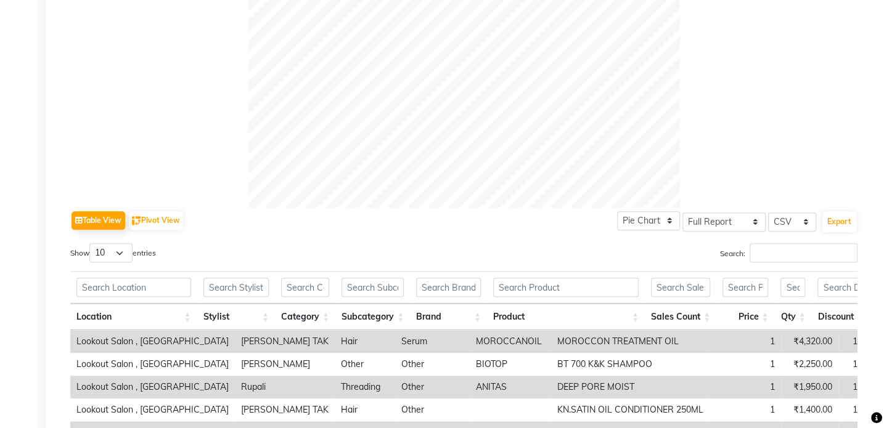
scroll to position [448, 0]
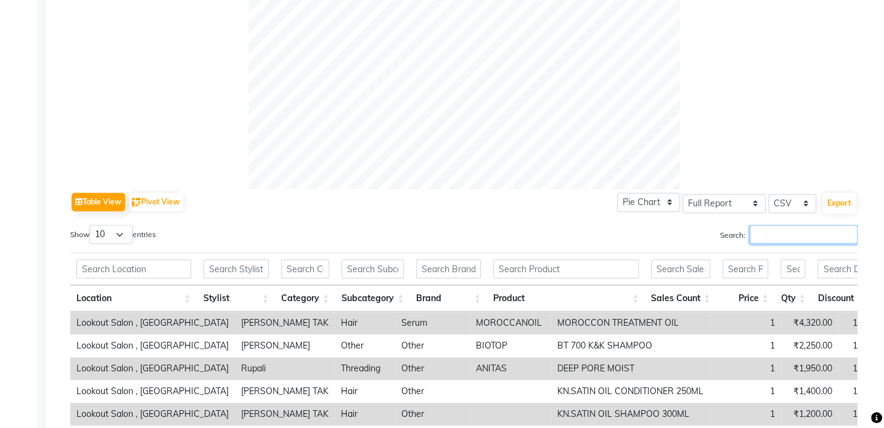
click at [798, 242] on input "Search:" at bounding box center [803, 234] width 108 height 19
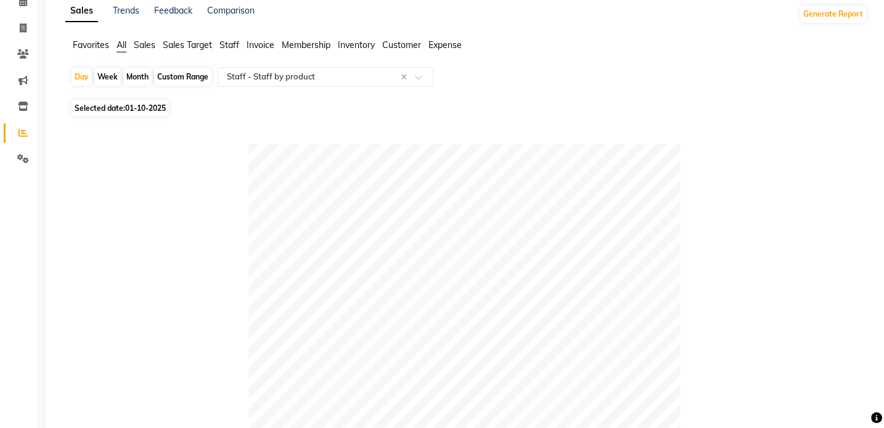
scroll to position [0, 0]
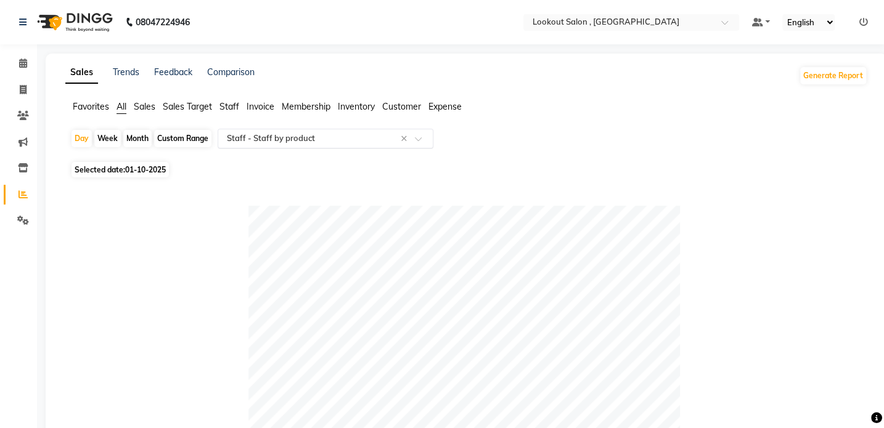
type input "sahil"
click at [320, 144] on input "text" at bounding box center [312, 139] width 177 height 12
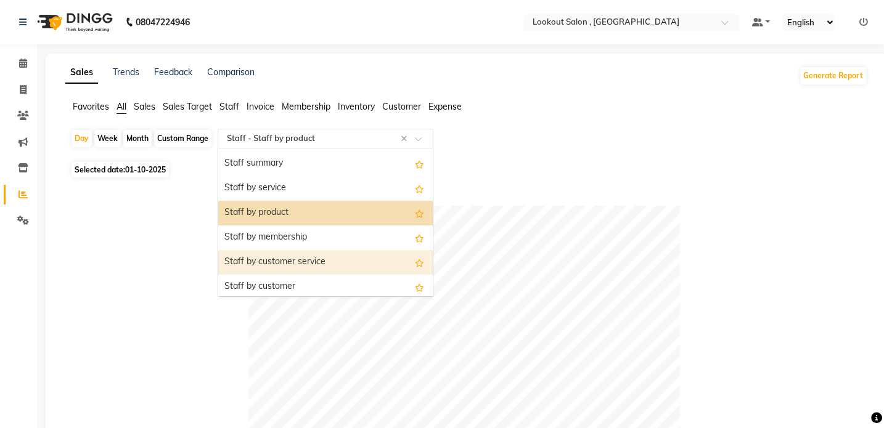
scroll to position [381, 0]
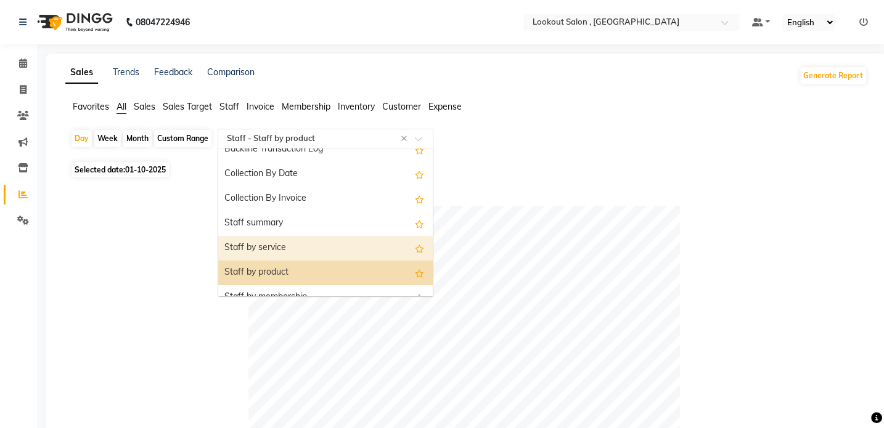
click at [304, 246] on div "Staff by service" at bounding box center [325, 248] width 214 height 25
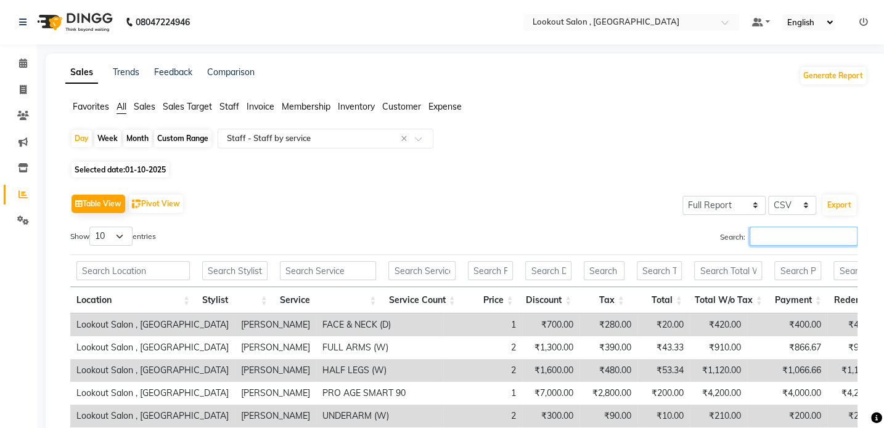
click at [776, 242] on input "Search:" at bounding box center [803, 236] width 108 height 19
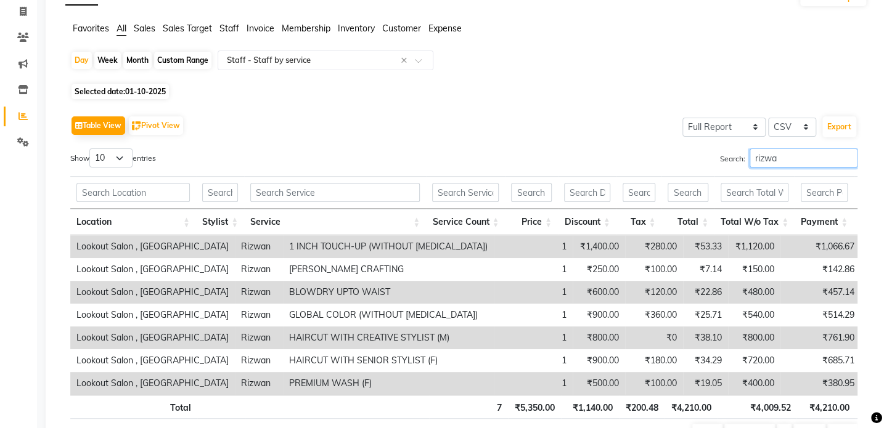
scroll to position [98, 0]
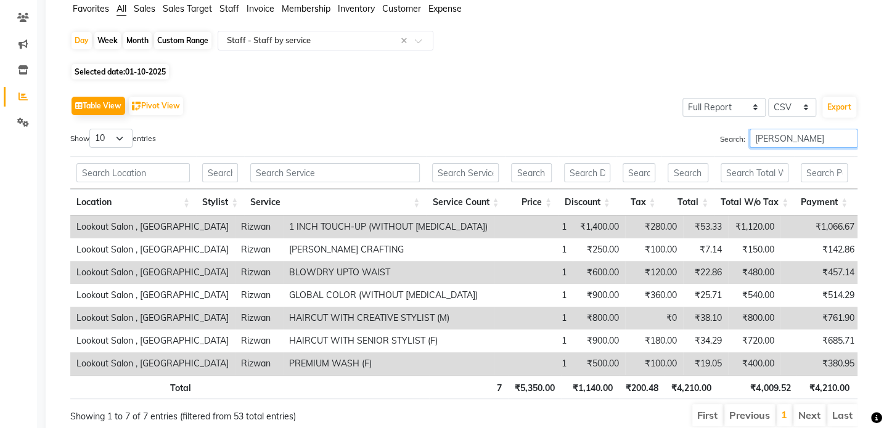
drag, startPoint x: 786, startPoint y: 135, endPoint x: 611, endPoint y: 159, distance: 176.7
click at [611, 159] on div "Show 10 25 50 100 entries Search: [PERSON_NAME] Location Stylist Service Servic…" at bounding box center [463, 278] width 787 height 299
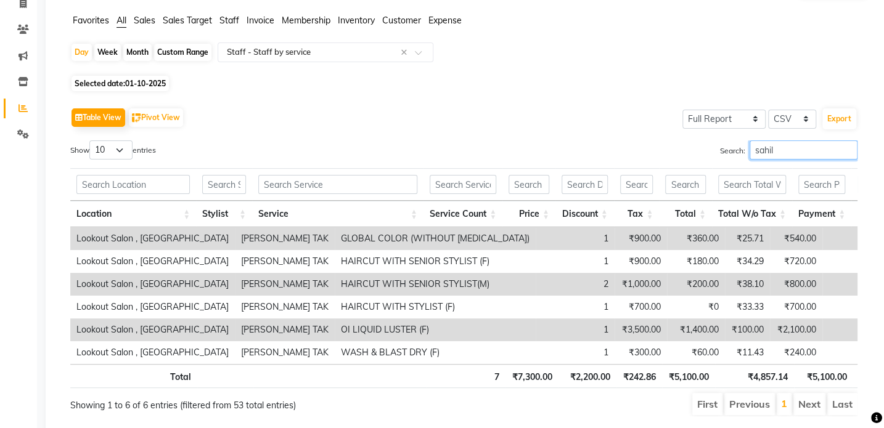
scroll to position [0, 0]
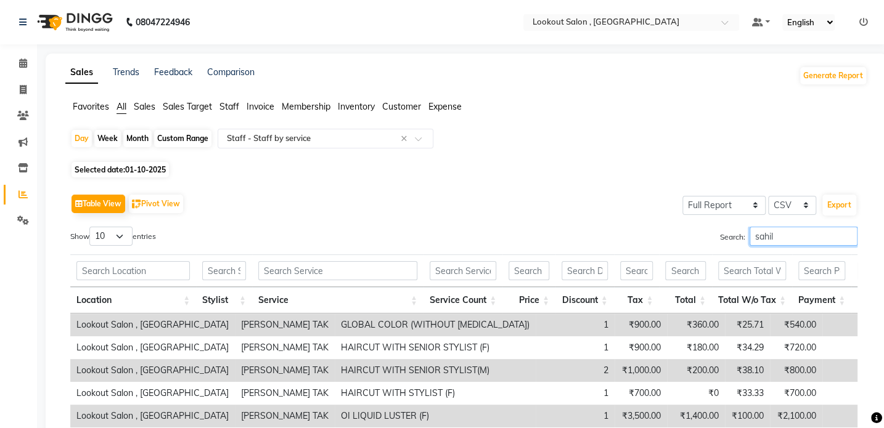
type input "sahil"
click at [23, 166] on icon at bounding box center [23, 167] width 10 height 9
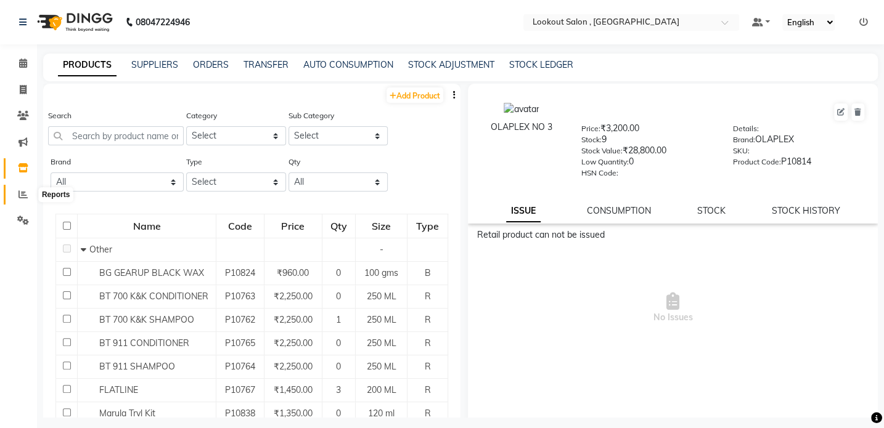
click at [12, 195] on span at bounding box center [23, 195] width 22 height 14
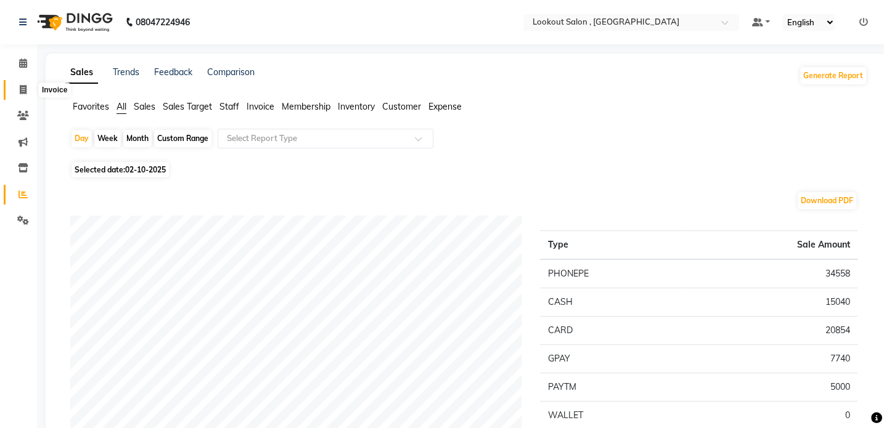
click at [20, 94] on icon at bounding box center [23, 89] width 7 height 9
select select "service"
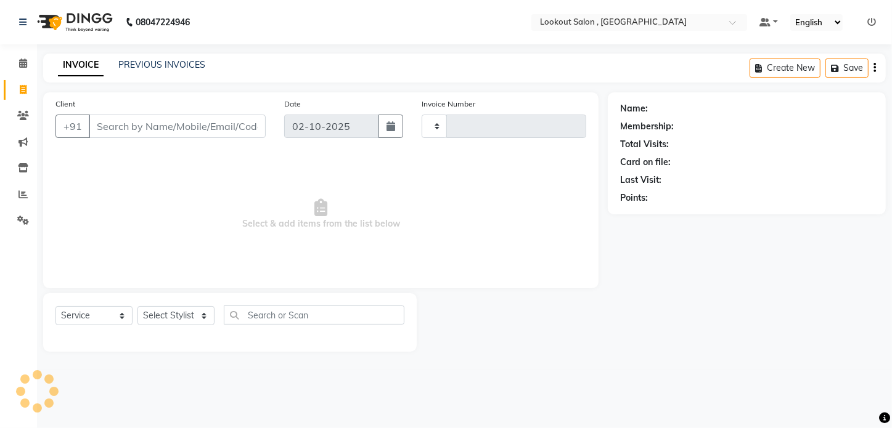
type input "7321"
select select "151"
click at [148, 67] on link "PREVIOUS INVOICES" at bounding box center [161, 64] width 87 height 11
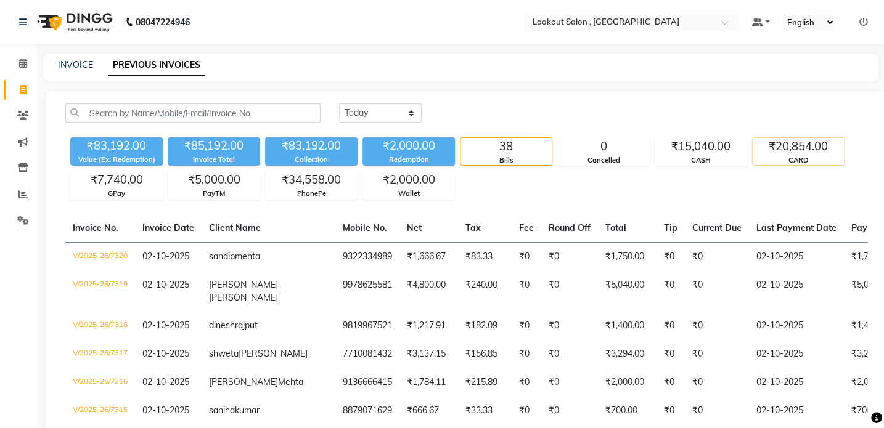
click at [789, 153] on div "₹20,854.00" at bounding box center [798, 146] width 91 height 17
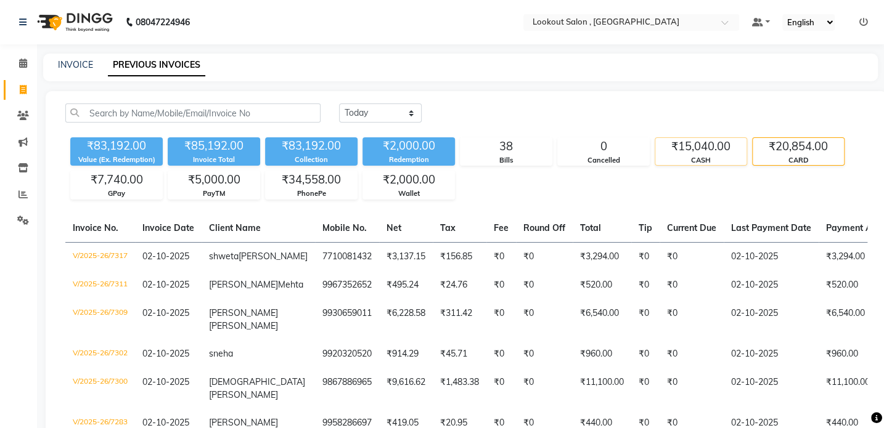
click at [741, 162] on div "CASH" at bounding box center [700, 160] width 91 height 10
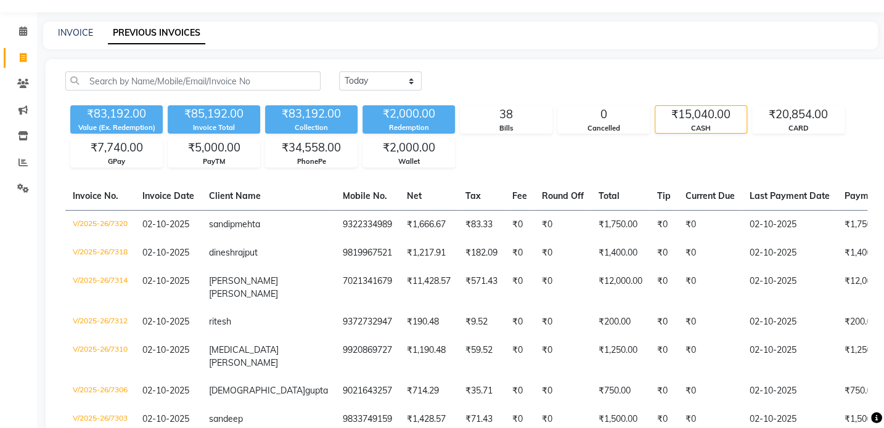
scroll to position [26, 0]
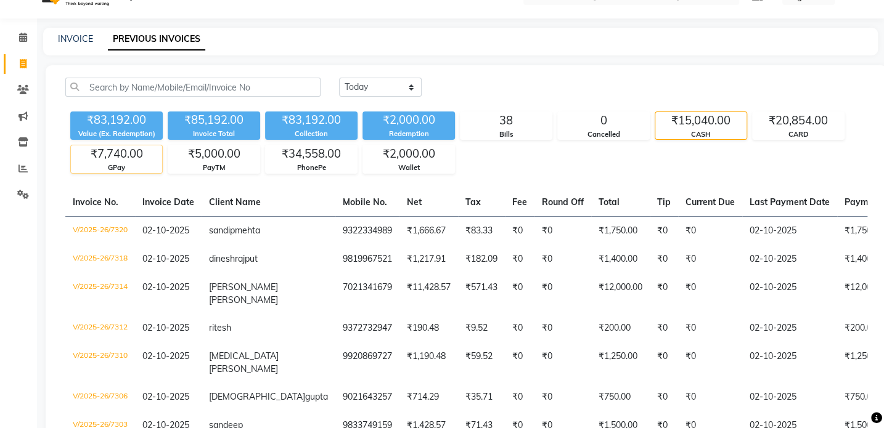
click at [142, 161] on div "₹7,740.00" at bounding box center [116, 153] width 91 height 17
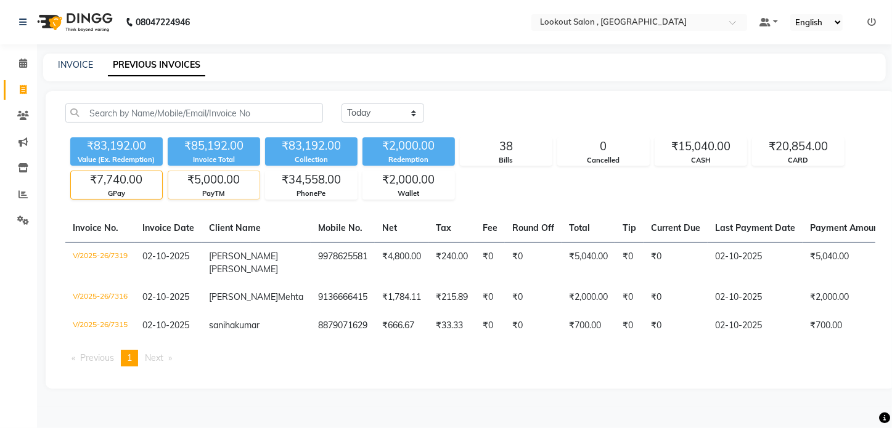
click at [187, 173] on div "₹5,000.00" at bounding box center [213, 179] width 91 height 17
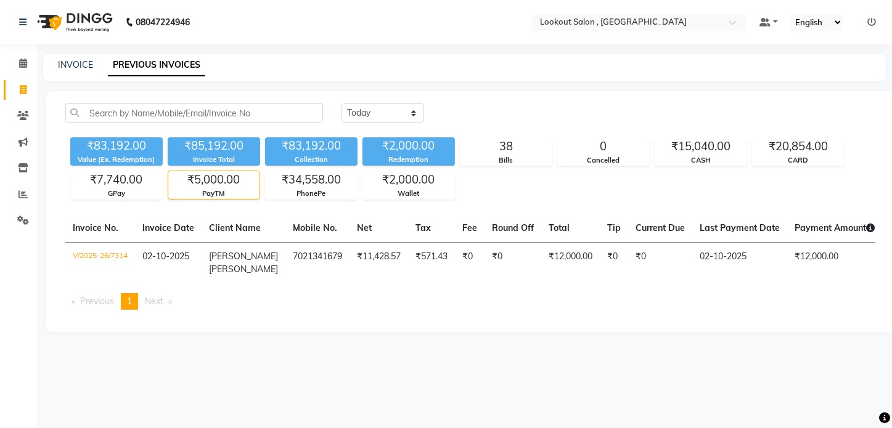
click at [262, 187] on div "₹83,192.00 Value (Ex. Redemption) ₹85,192.00 Invoice Total ₹83,192.00 Collectio…" at bounding box center [470, 166] width 810 height 67
click at [272, 186] on div "₹34,558.00" at bounding box center [311, 179] width 91 height 17
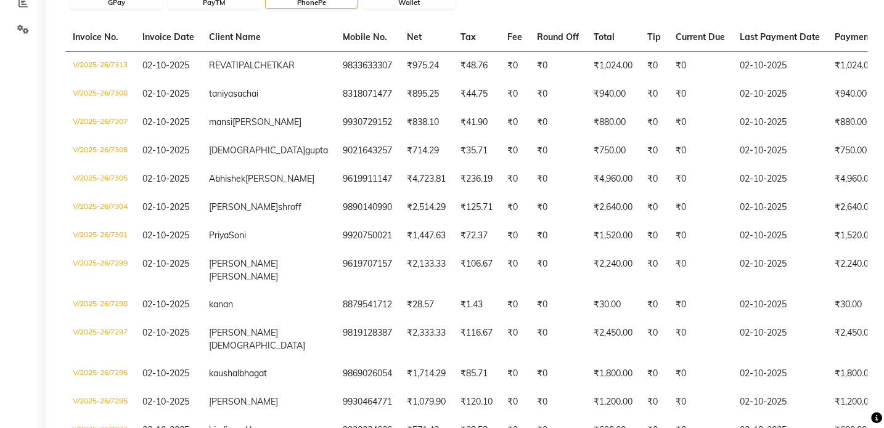
scroll to position [190, 0]
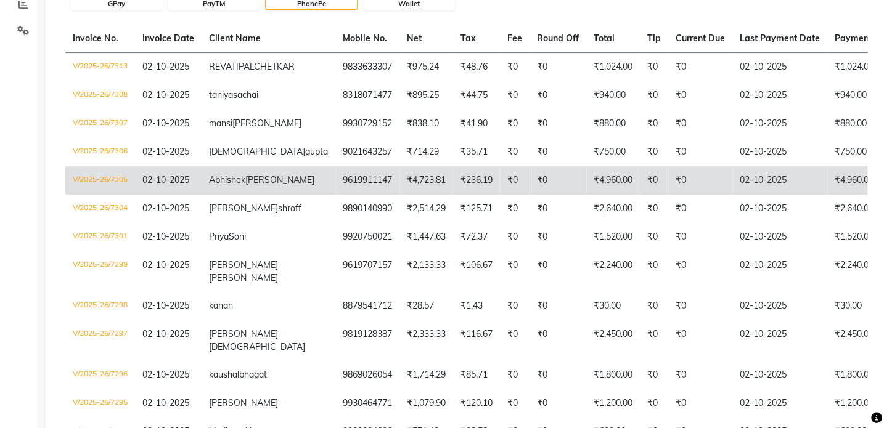
click at [668, 195] on td "₹0" at bounding box center [700, 180] width 64 height 28
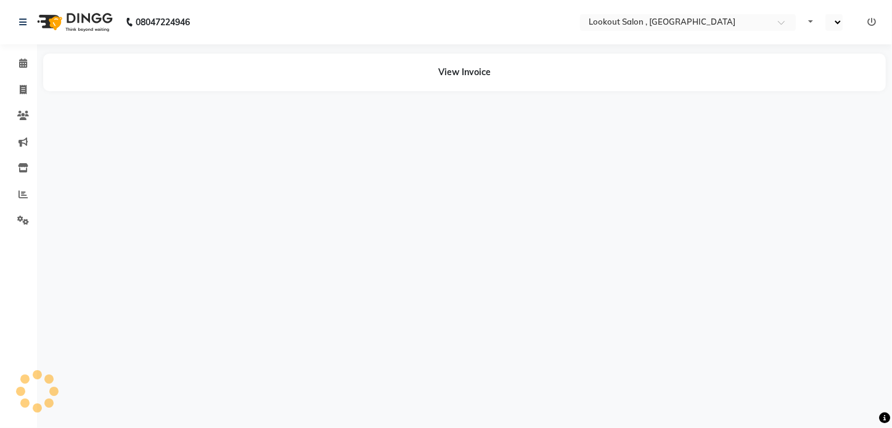
select select "en"
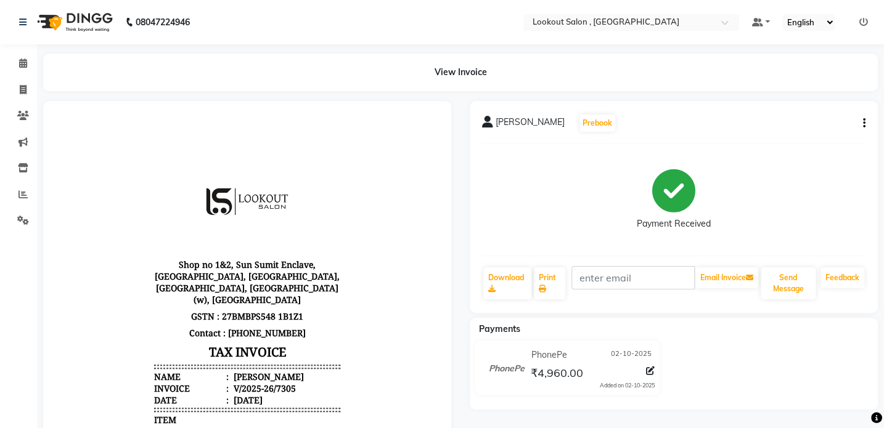
click at [864, 124] on icon "button" at bounding box center [864, 123] width 2 height 1
click at [783, 155] on div "Payment Received" at bounding box center [673, 199] width 383 height 92
click at [863, 26] on icon at bounding box center [863, 22] width 9 height 9
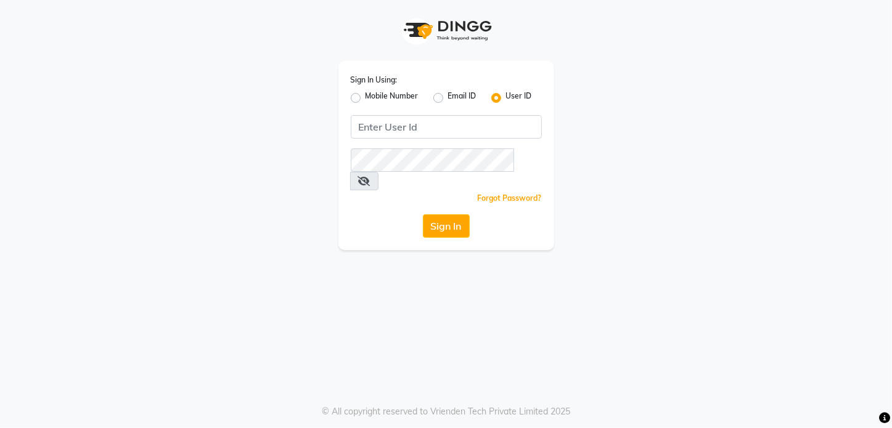
click at [365, 99] on label "Mobile Number" at bounding box center [391, 98] width 53 height 15
click at [365, 99] on input "Mobile Number" at bounding box center [369, 95] width 8 height 8
radio input "true"
radio input "false"
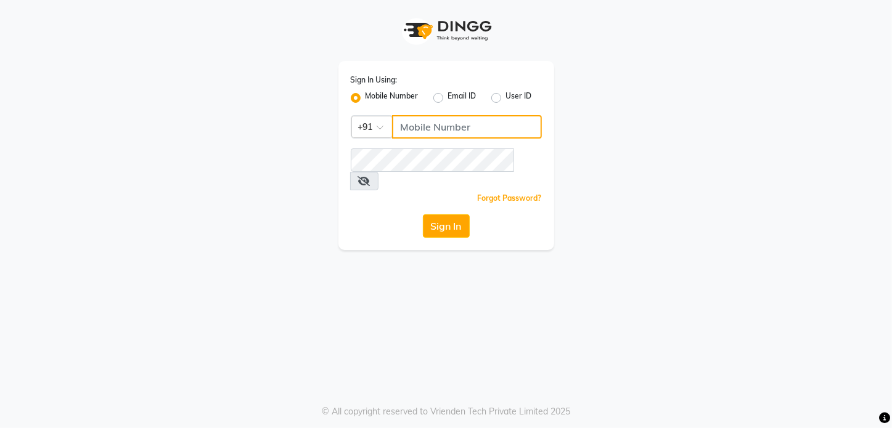
click at [437, 135] on input "Username" at bounding box center [467, 126] width 150 height 23
click at [460, 142] on div "Sign In Using: Mobile Number Email ID User ID Country Code × +91 937201781 Reme…" at bounding box center [446, 155] width 216 height 189
click at [462, 135] on input "937201781" at bounding box center [467, 126] width 150 height 23
type input "9372017818"
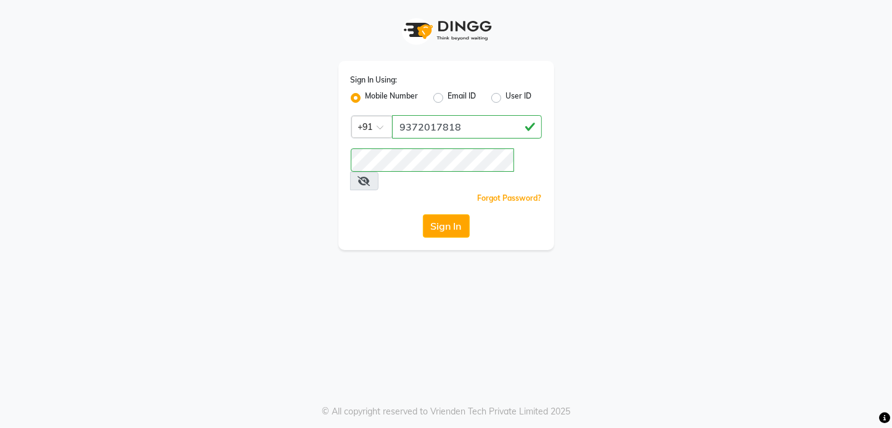
click at [370, 176] on icon at bounding box center [364, 181] width 12 height 10
click at [331, 173] on div "Sign In Using: Mobile Number Email ID User ID Country Code × +91 9372017818 Rem…" at bounding box center [446, 125] width 234 height 250
click at [423, 214] on button "Sign In" at bounding box center [446, 225] width 47 height 23
